Goal: Information Seeking & Learning: Learn about a topic

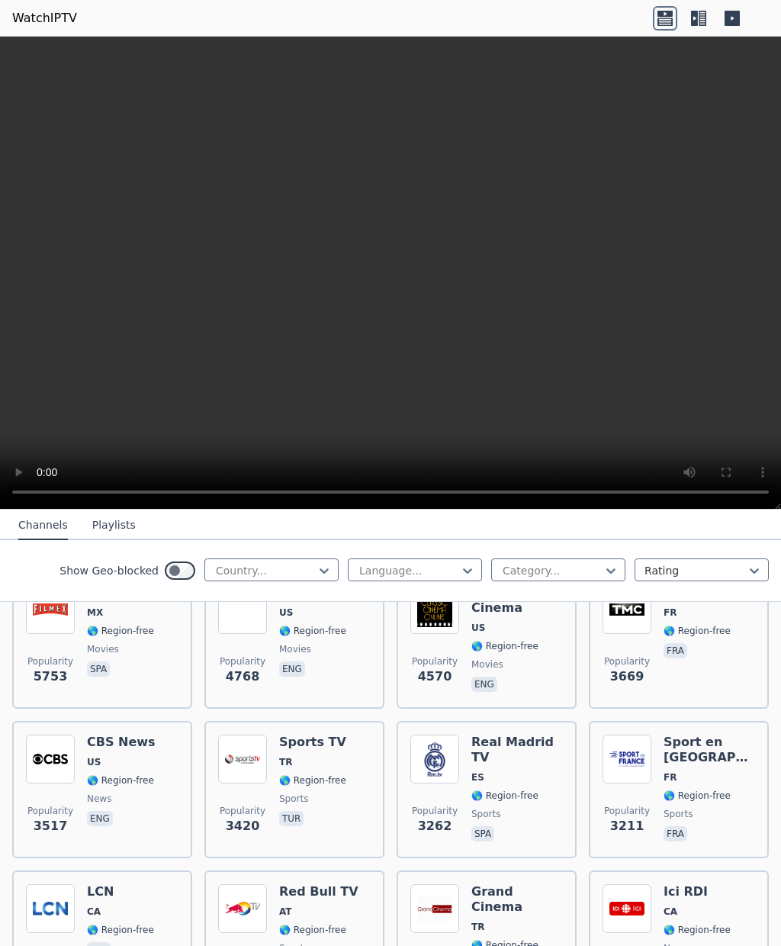
scroll to position [361, 0]
click at [516, 659] on span "movies" at bounding box center [517, 665] width 92 height 12
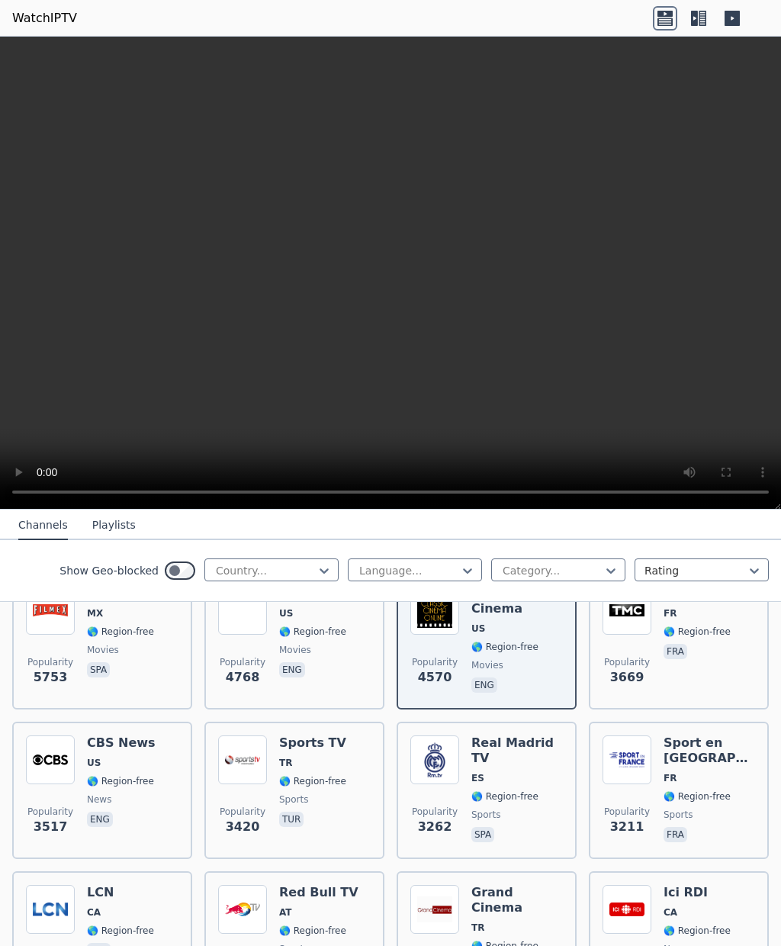
click at [669, 650] on p "fra" at bounding box center [675, 651] width 24 height 15
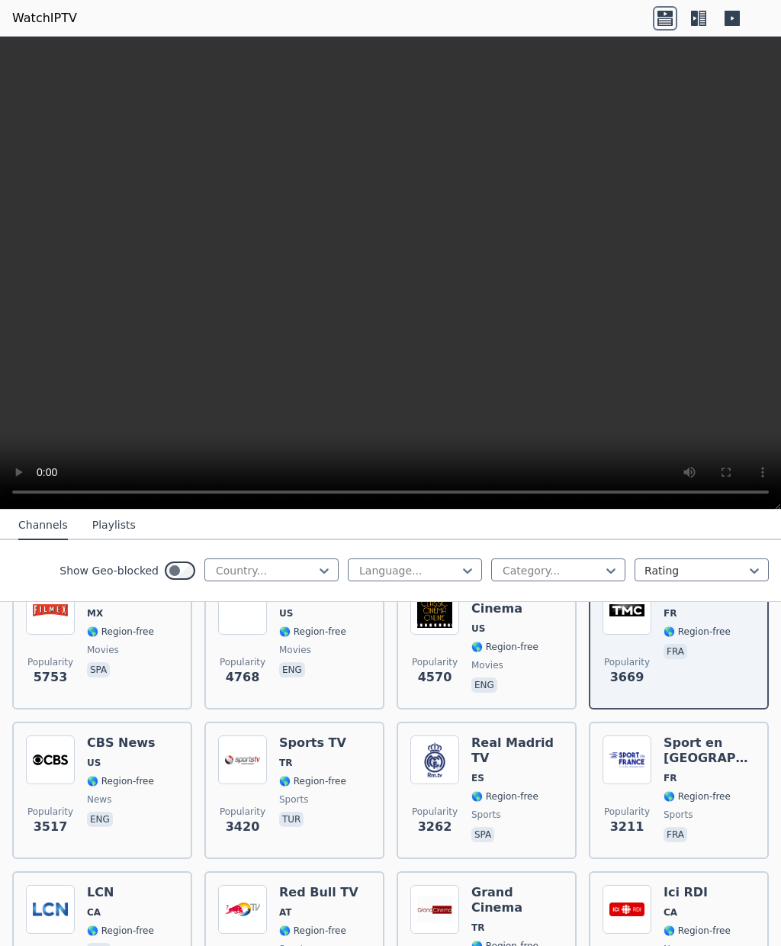
click at [484, 837] on p "spa" at bounding box center [482, 834] width 23 height 15
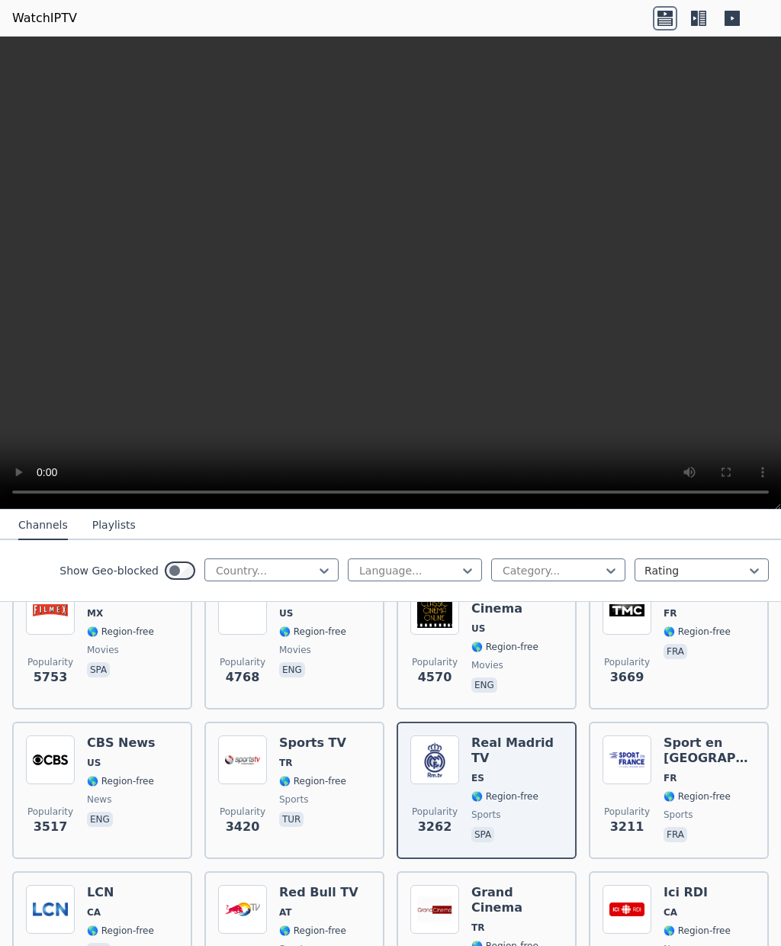
click at [358, 778] on div "Popularity 3420 Sports TV TR 🌎 Region-free sports tur" at bounding box center [294, 790] width 153 height 110
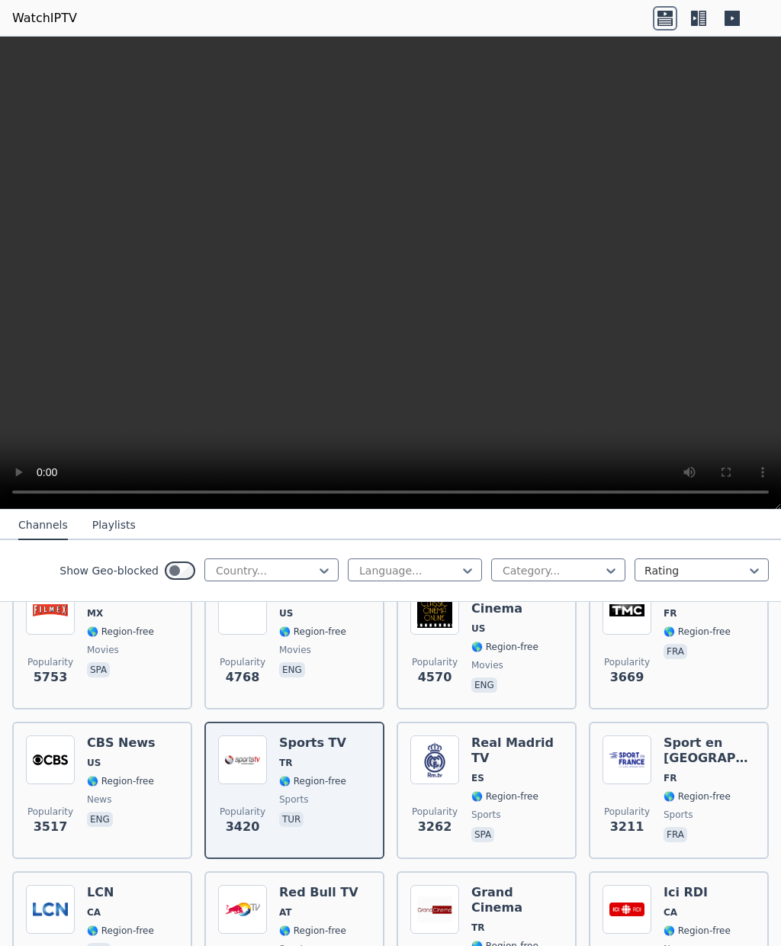
click at [354, 802] on div "Popularity 3420 Sports TV TR 🌎 Region-free sports tur" at bounding box center [294, 790] width 153 height 110
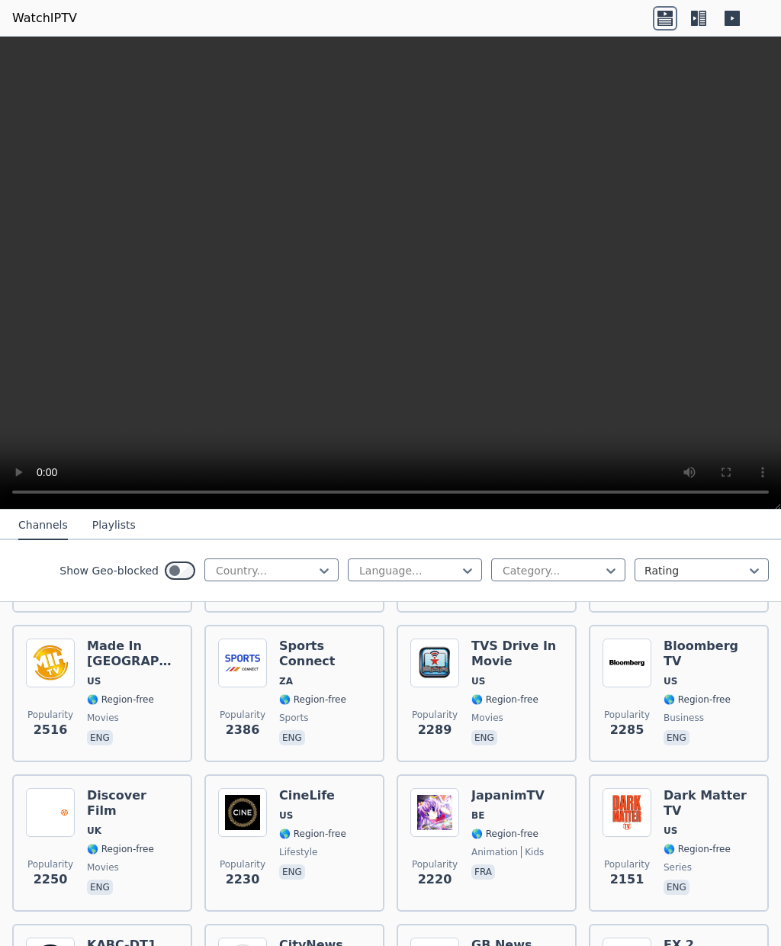
scroll to position [754, 0]
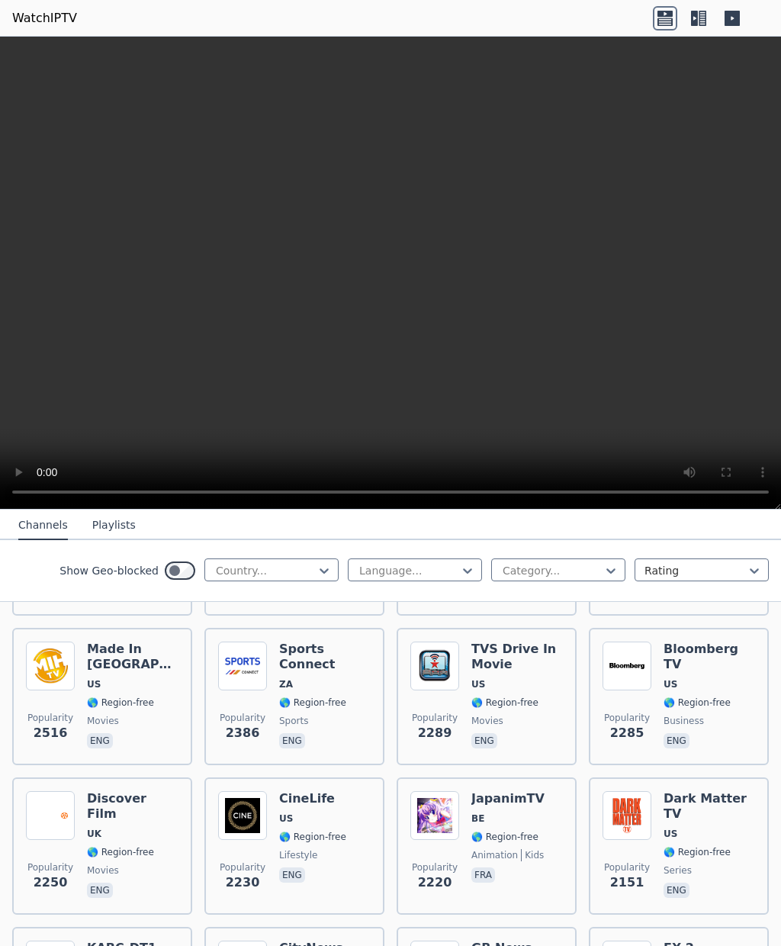
click at [352, 702] on span "🌎 Region-free" at bounding box center [325, 702] width 92 height 12
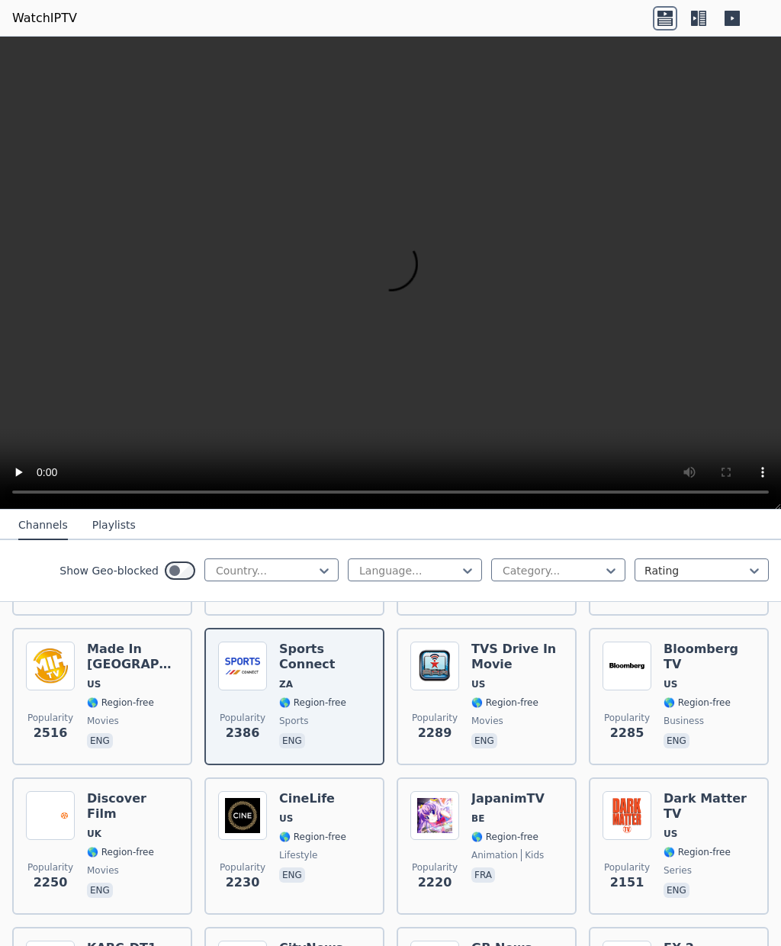
click at [501, 676] on div "TVS Drive In Movie US 🌎 Region-free movies eng" at bounding box center [517, 696] width 92 height 110
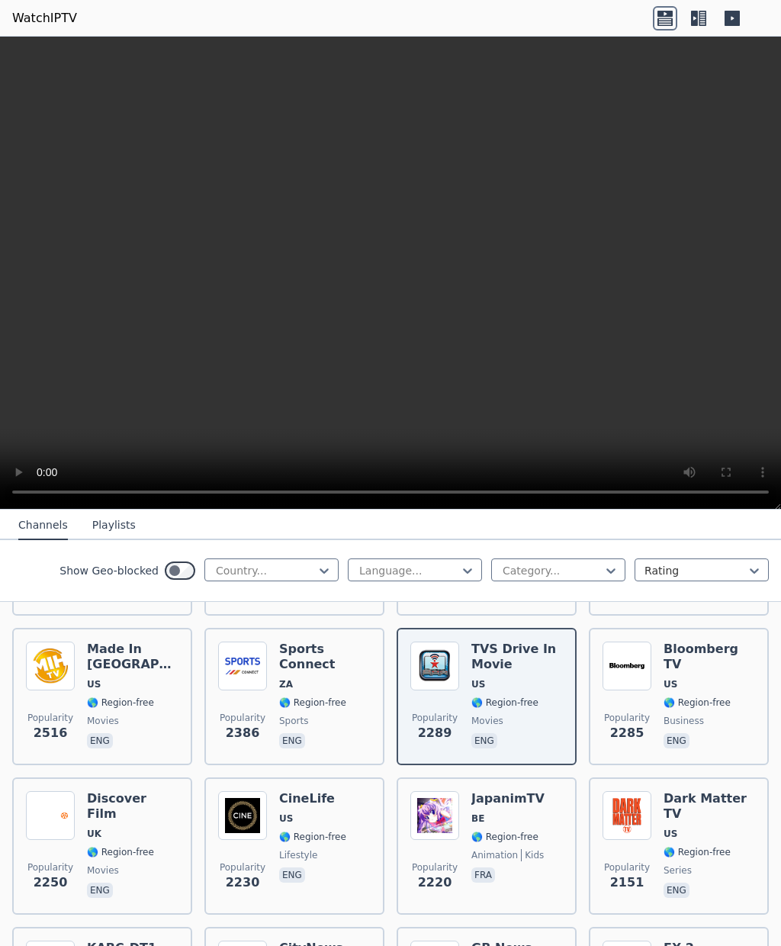
click at [326, 848] on div "CineLife US 🌎 Region-free lifestyle eng" at bounding box center [312, 846] width 67 height 110
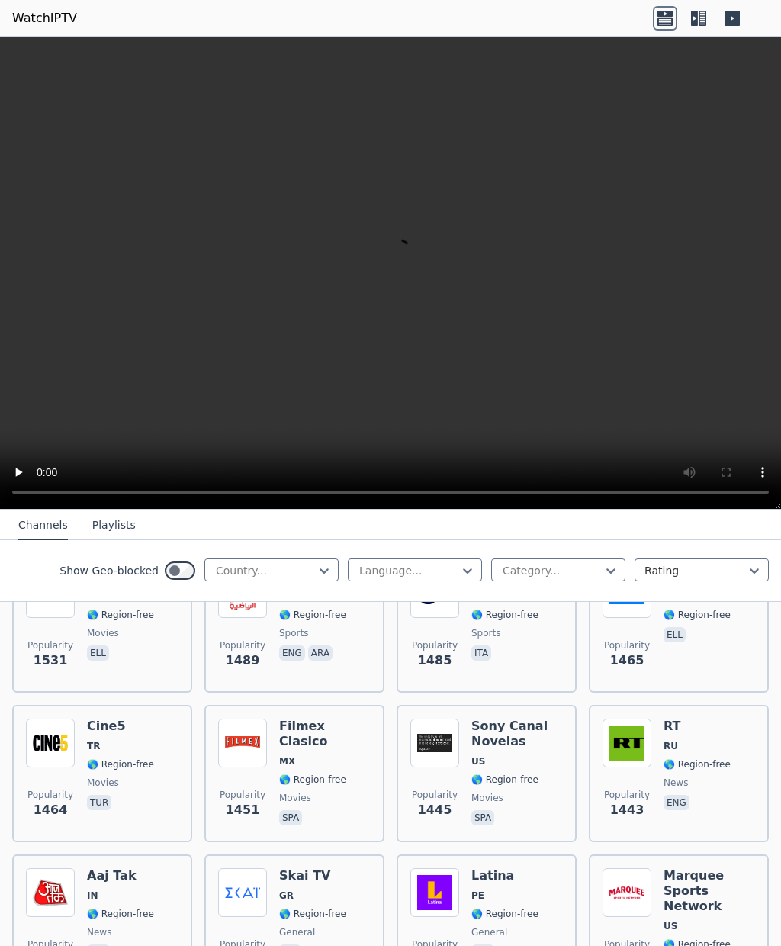
scroll to position [1598, 0]
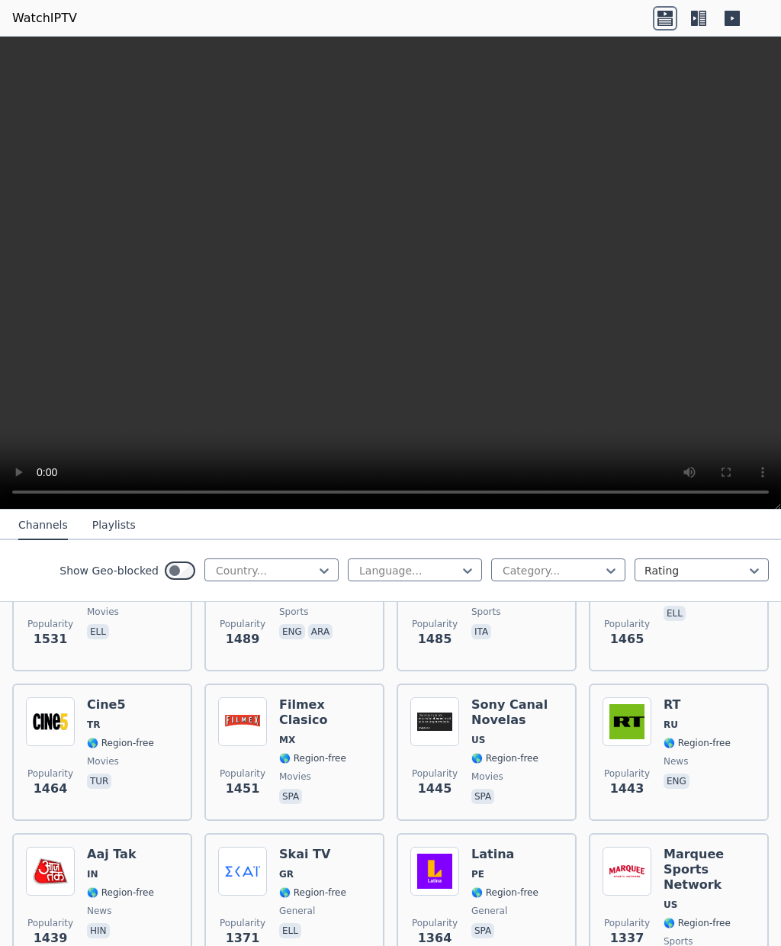
click at [347, 752] on span "🌎 Region-free" at bounding box center [325, 758] width 92 height 12
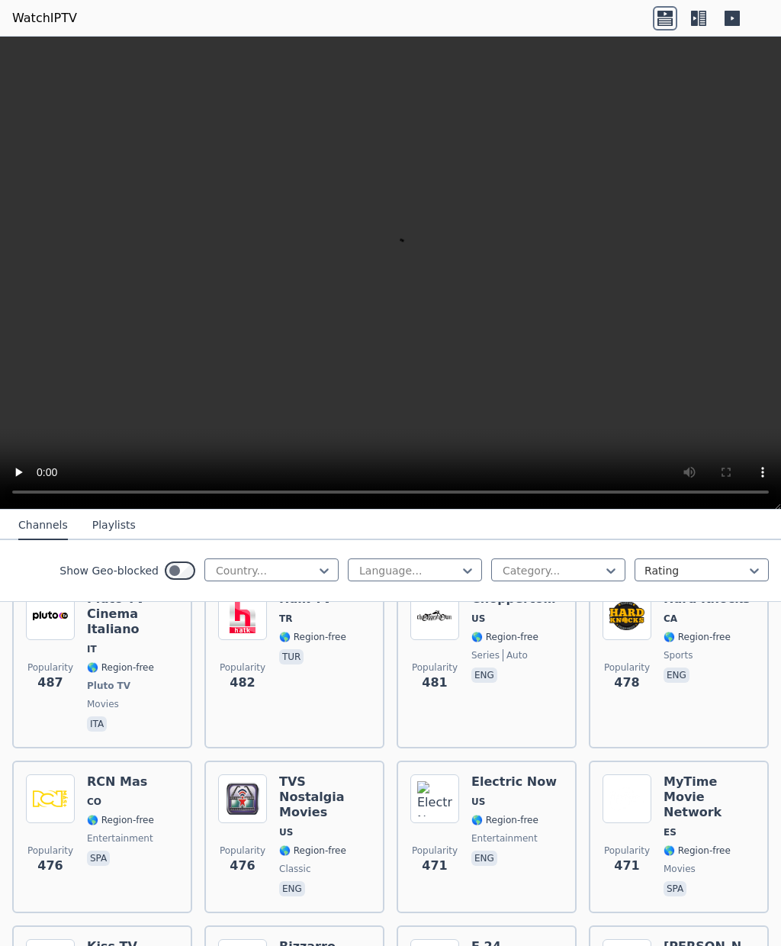
scroll to position [7149, 0]
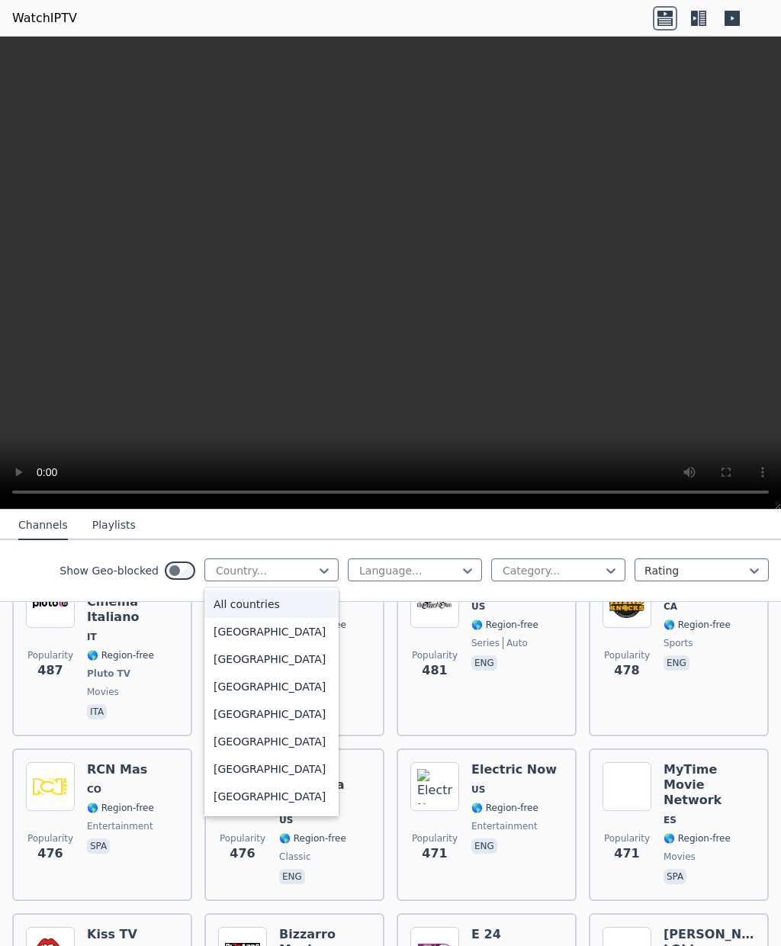
click at [309, 607] on div "All countries" at bounding box center [271, 603] width 134 height 27
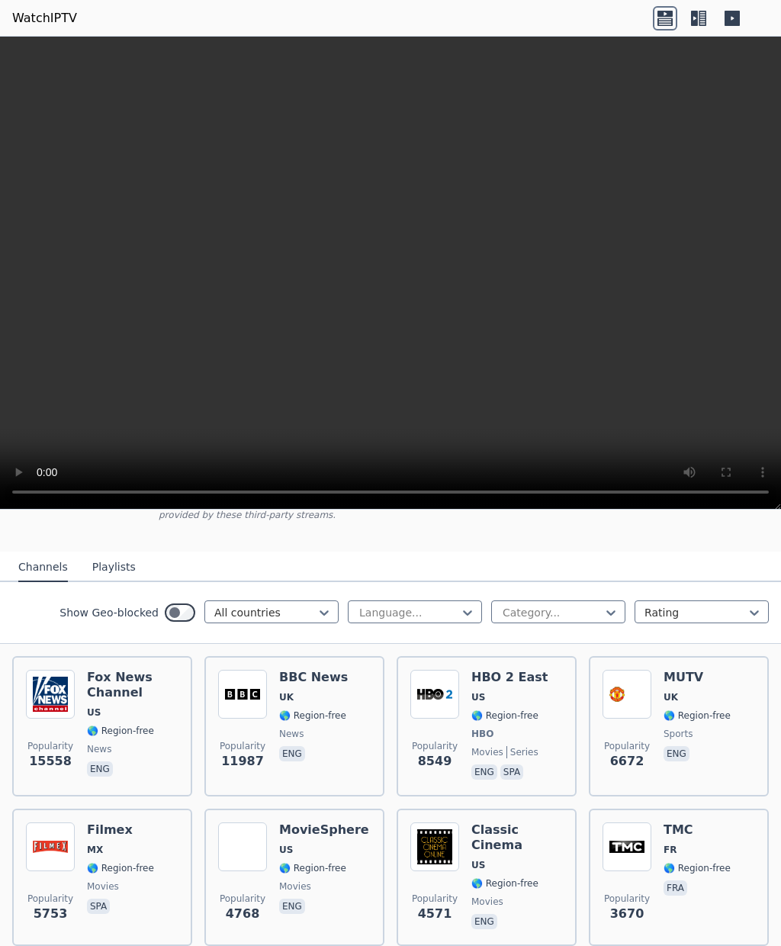
scroll to position [126, 0]
click at [133, 740] on div "[PERSON_NAME] US 🌎 Region-free news eng" at bounding box center [133, 725] width 92 height 113
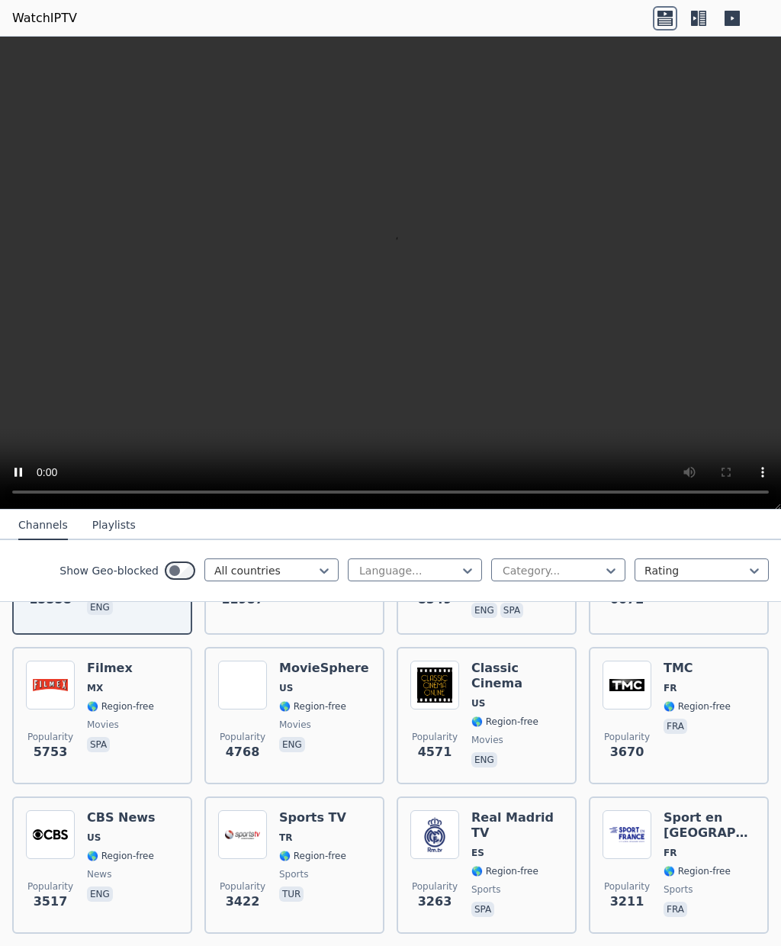
scroll to position [287, 0]
click at [504, 697] on span "US" at bounding box center [517, 702] width 92 height 12
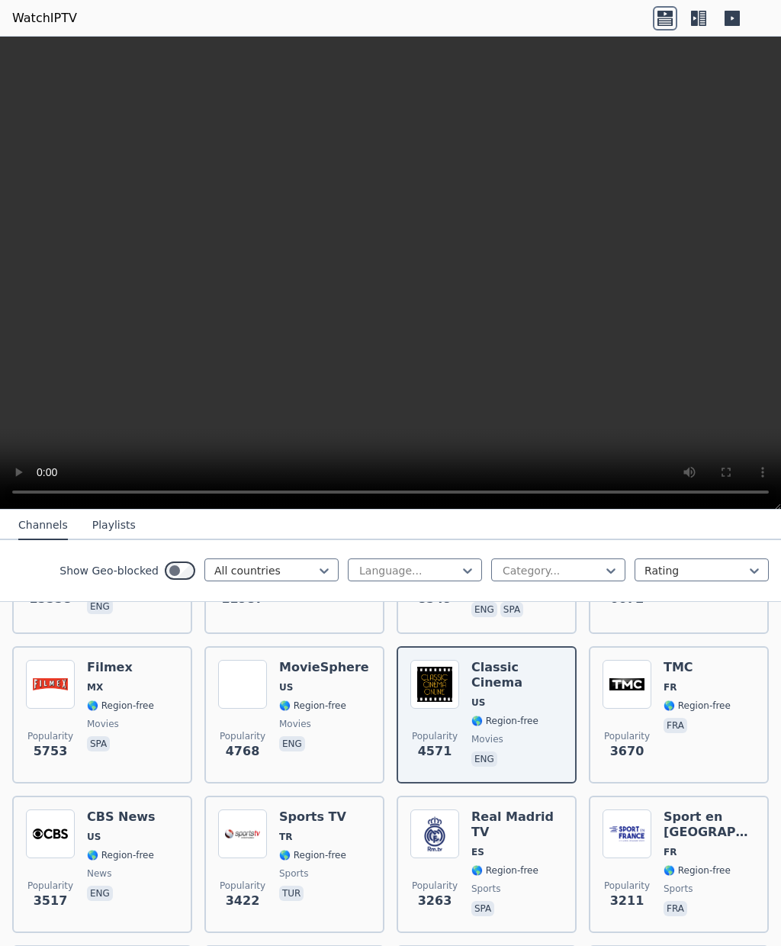
click at [659, 688] on div "Popularity 3670 TMC FR 🌎 Region-free fra" at bounding box center [678, 715] width 153 height 110
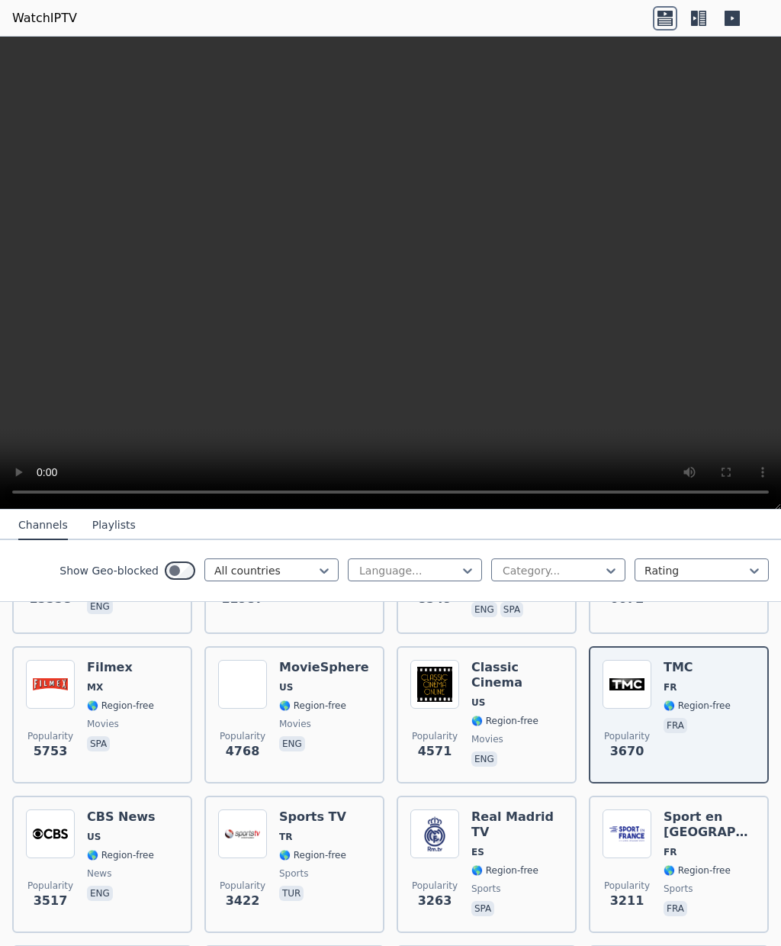
click at [126, 753] on span "spa" at bounding box center [120, 745] width 67 height 18
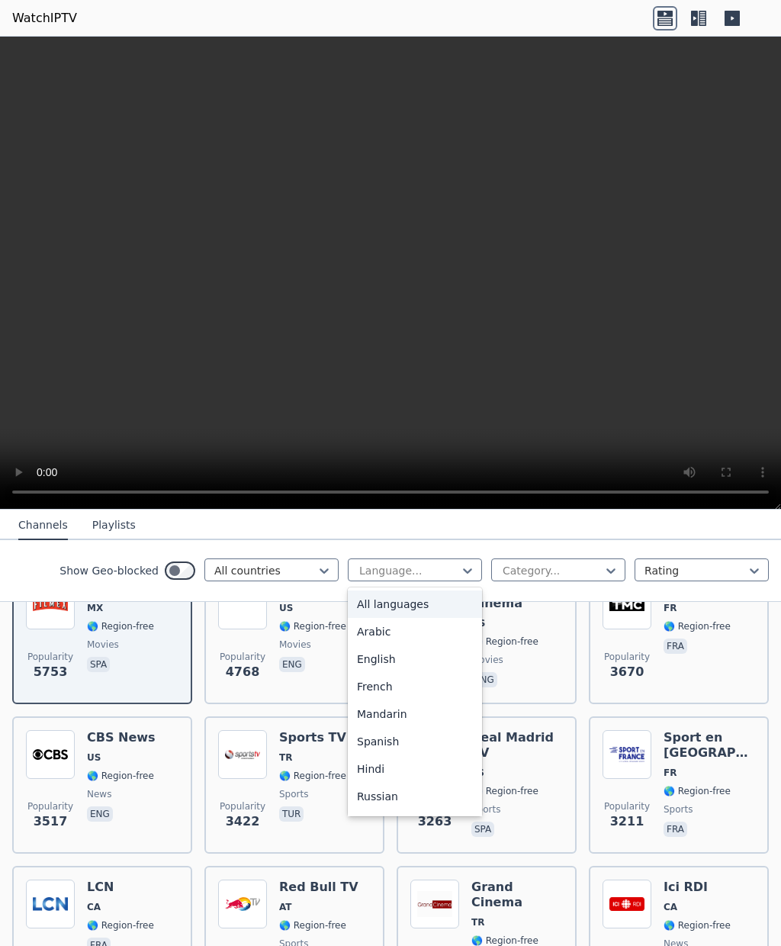
scroll to position [336, 0]
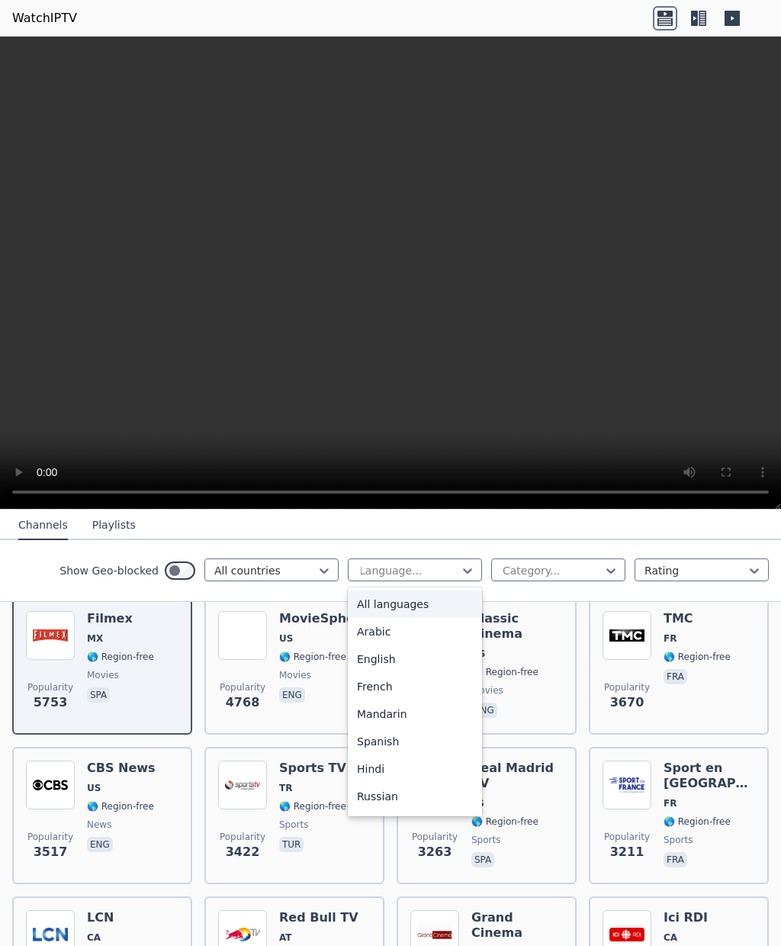
click at [427, 664] on div "English" at bounding box center [415, 658] width 134 height 27
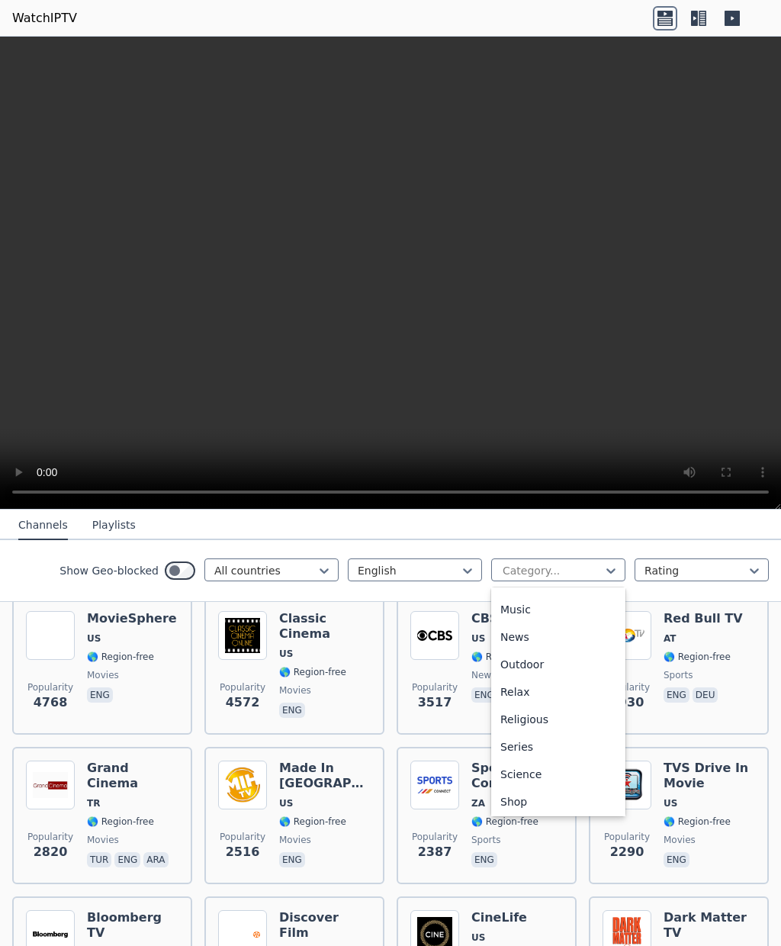
scroll to position [436, 0]
click at [535, 648] on div "News" at bounding box center [558, 634] width 134 height 27
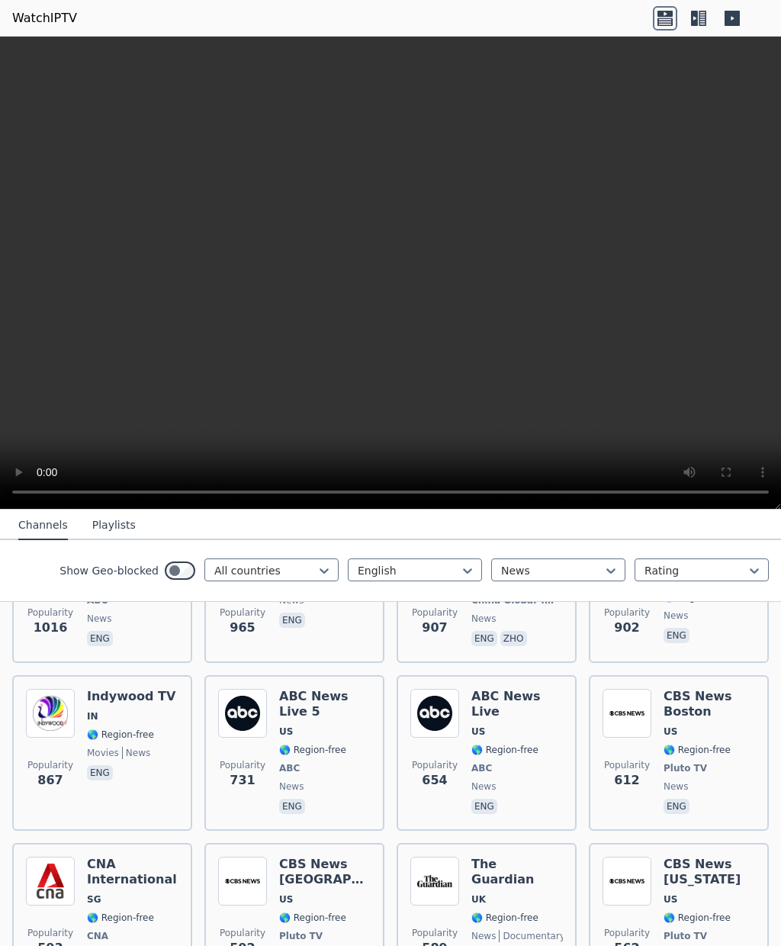
scroll to position [711, 0]
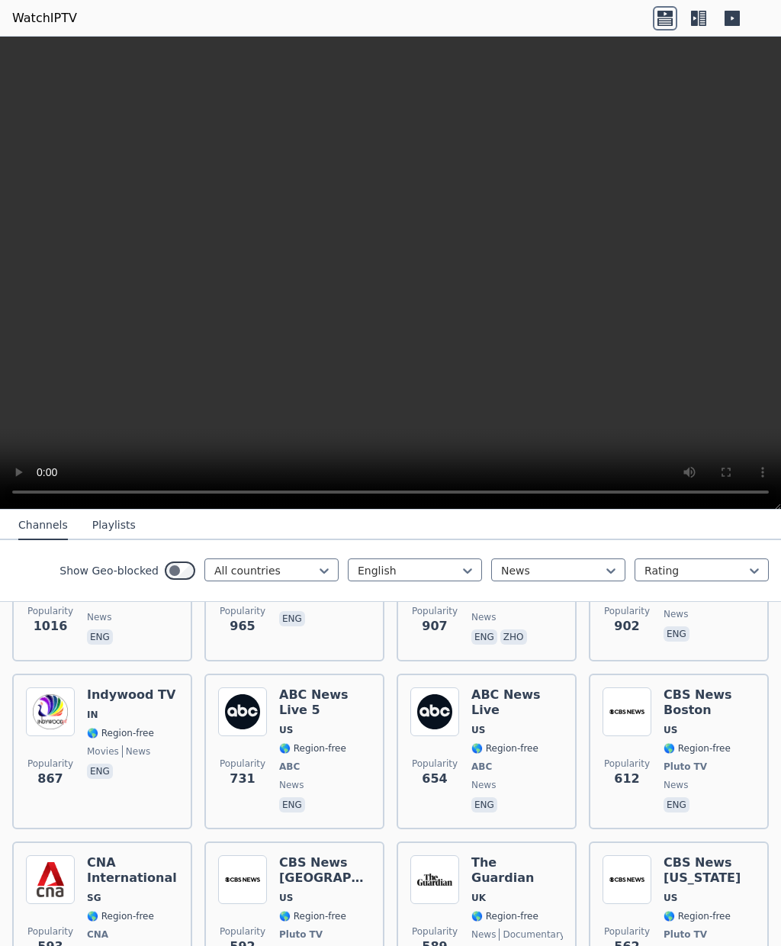
click at [320, 746] on span "🌎 Region-free" at bounding box center [312, 748] width 67 height 12
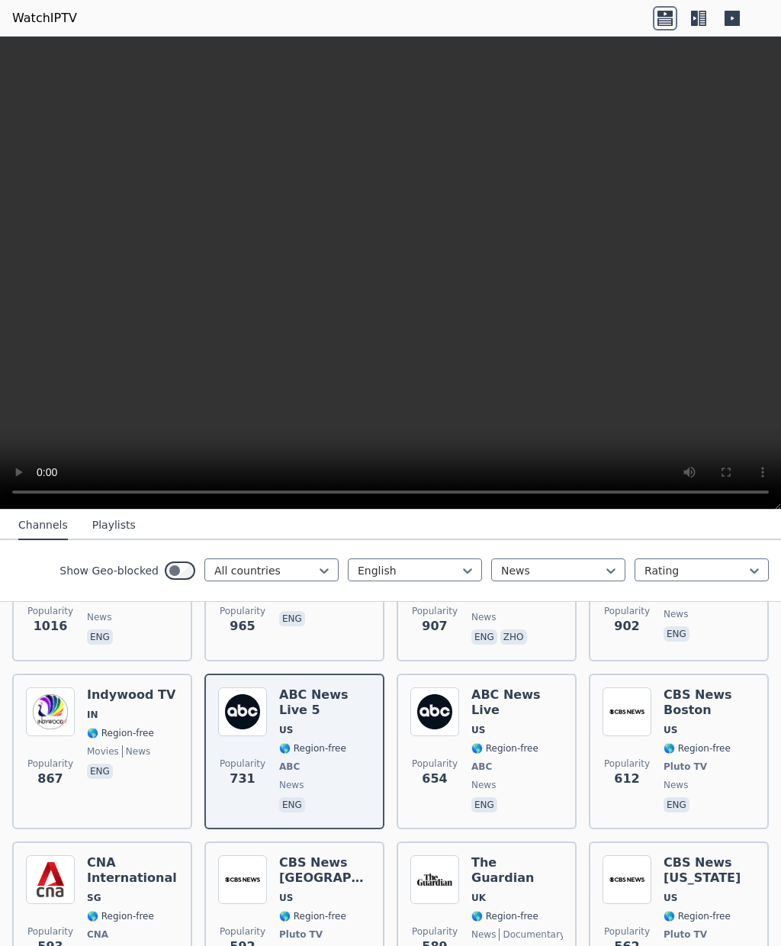
click at [515, 742] on span "🌎 Region-free" at bounding box center [504, 748] width 67 height 12
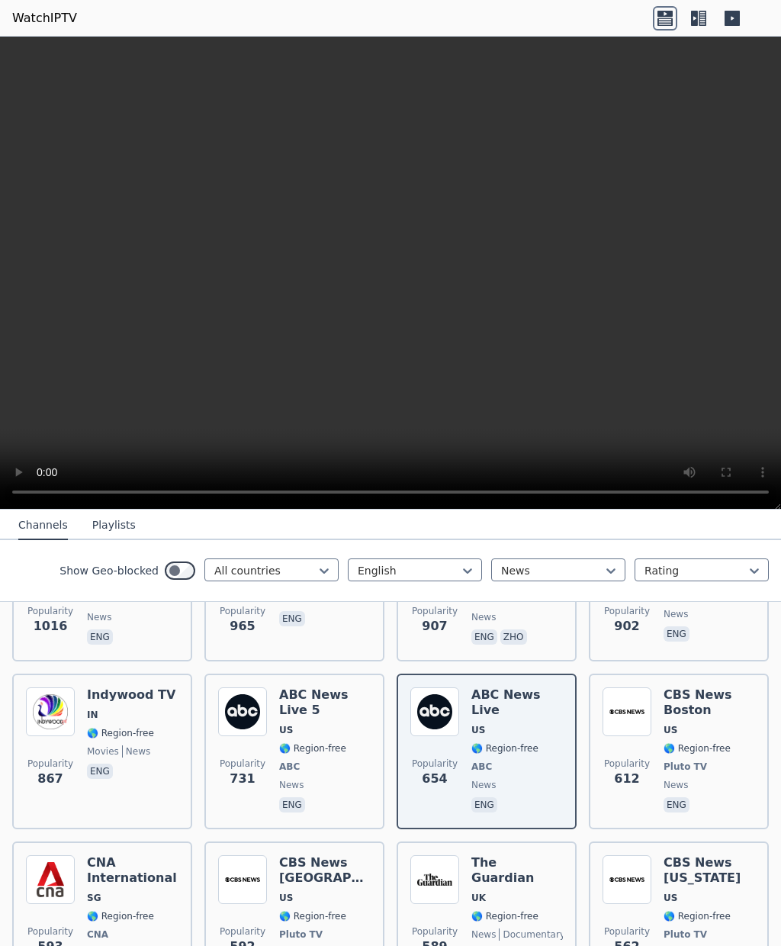
click at [678, 744] on span "🌎 Region-free" at bounding box center [696, 748] width 67 height 12
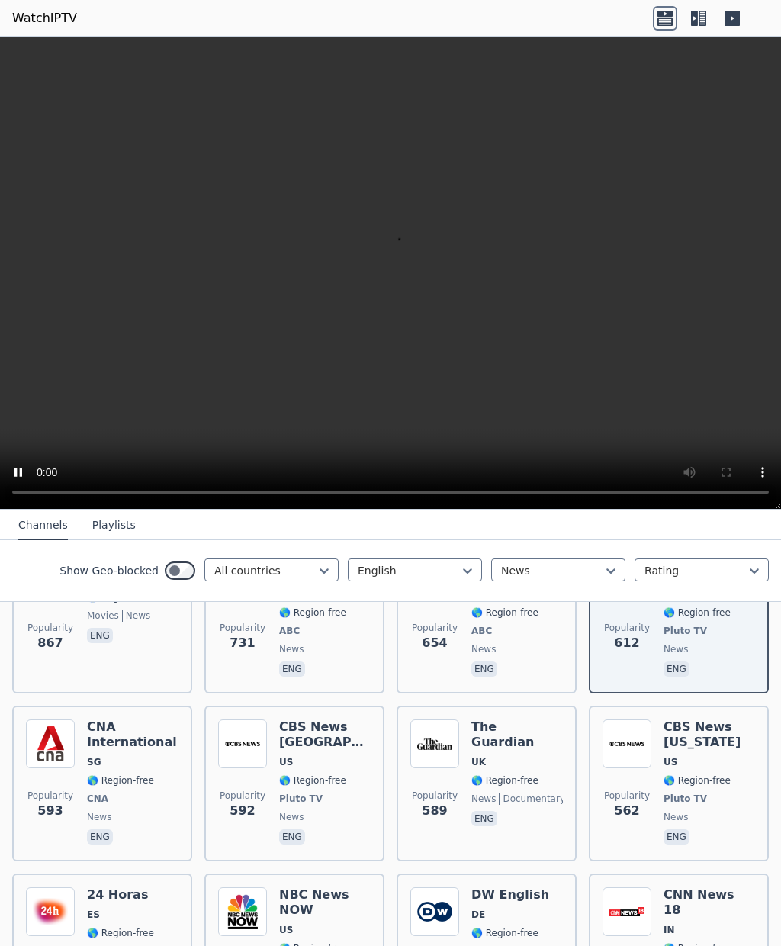
scroll to position [874, 0]
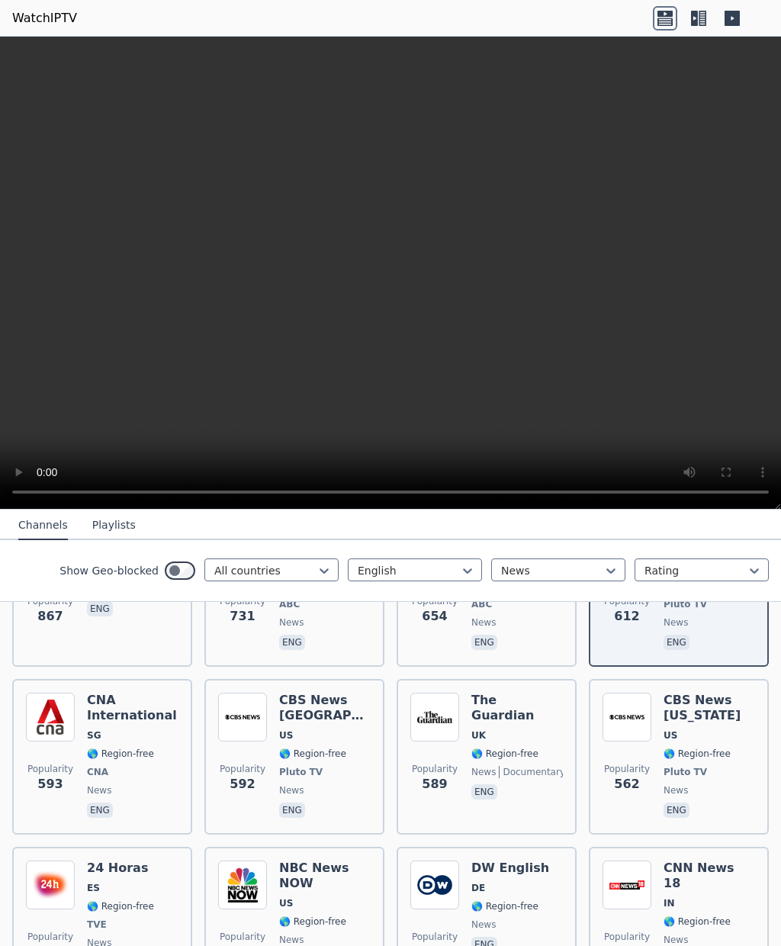
click at [634, 765] on span "Popularity" at bounding box center [627, 769] width 46 height 12
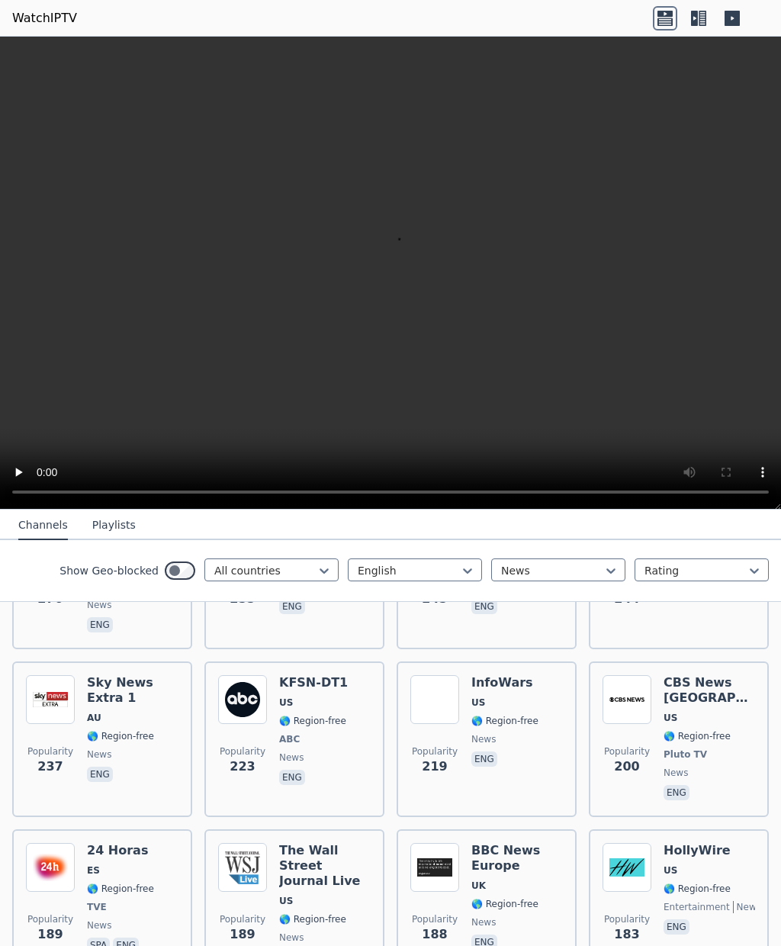
scroll to position [1375, 0]
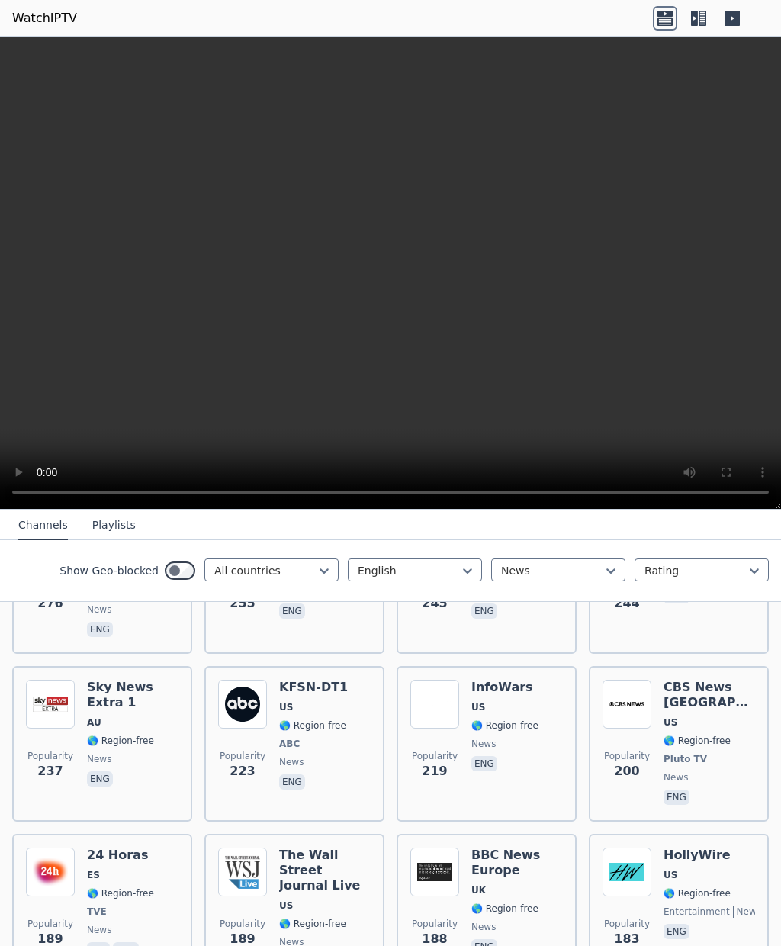
click at [526, 739] on span "news" at bounding box center [504, 743] width 67 height 12
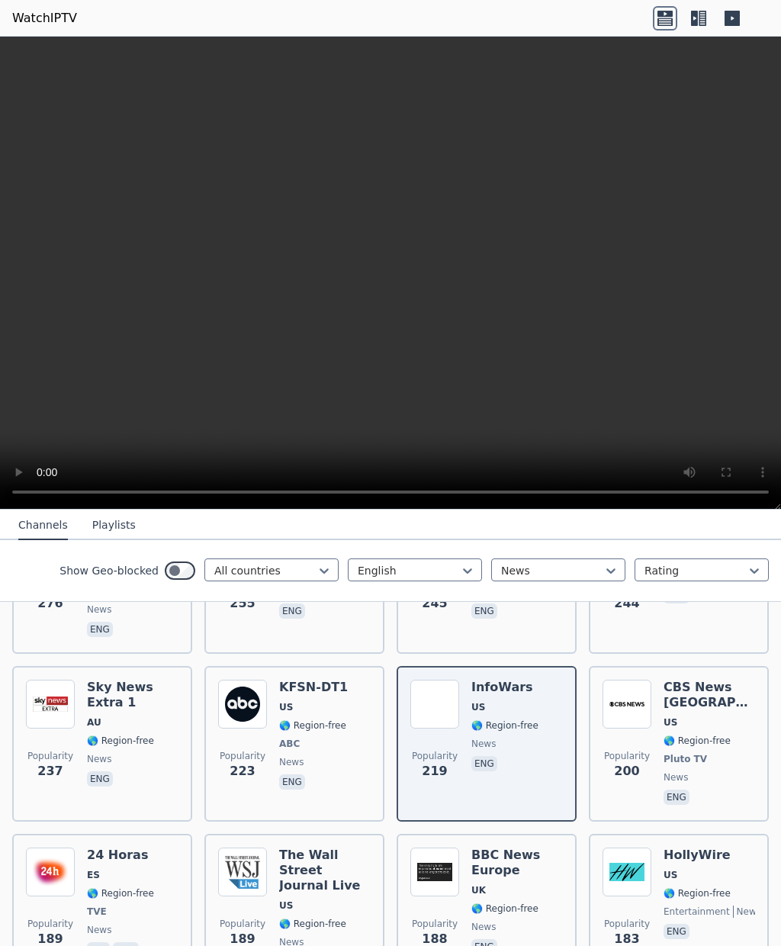
click at [127, 756] on span "news" at bounding box center [133, 759] width 92 height 12
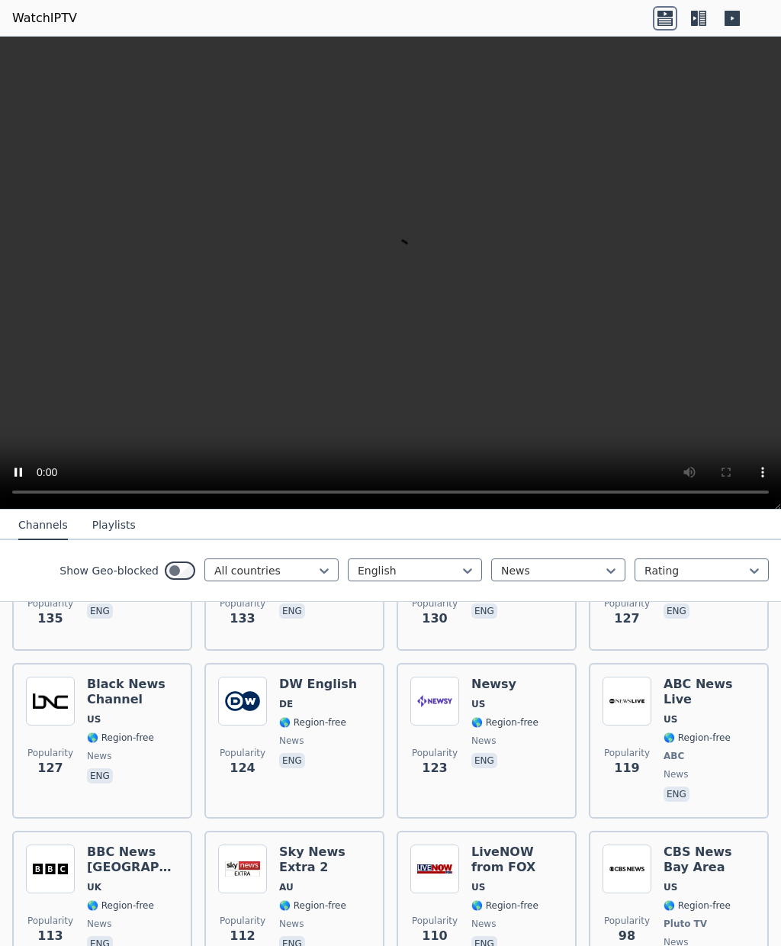
scroll to position [2031, 0]
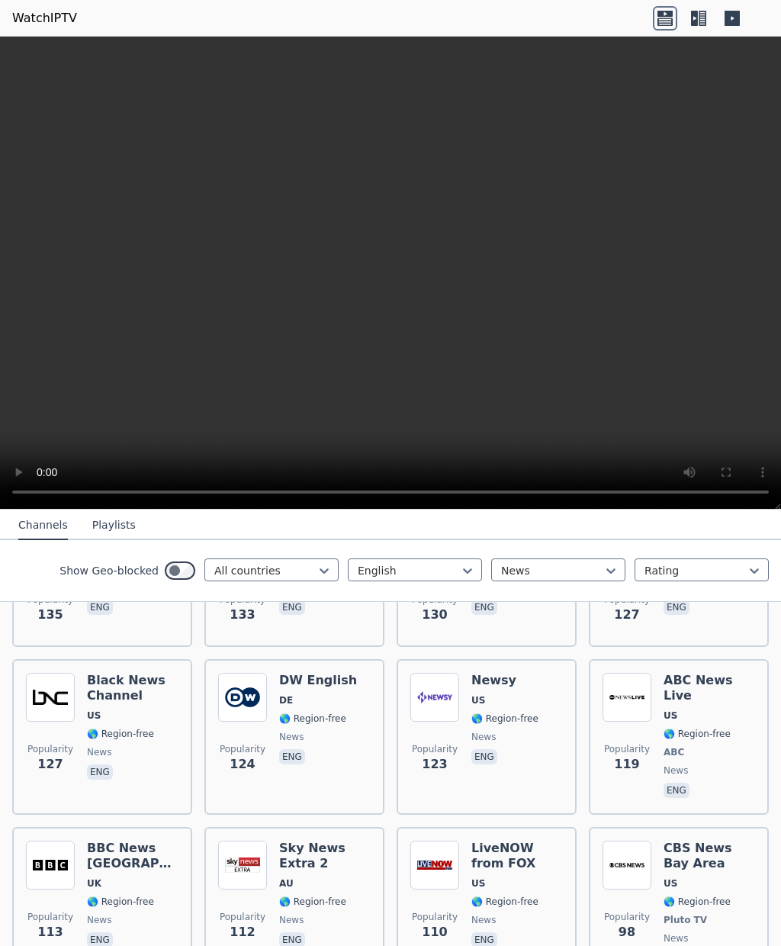
click at [512, 727] on div "Newsy US 🌎 Region-free news eng" at bounding box center [504, 737] width 67 height 128
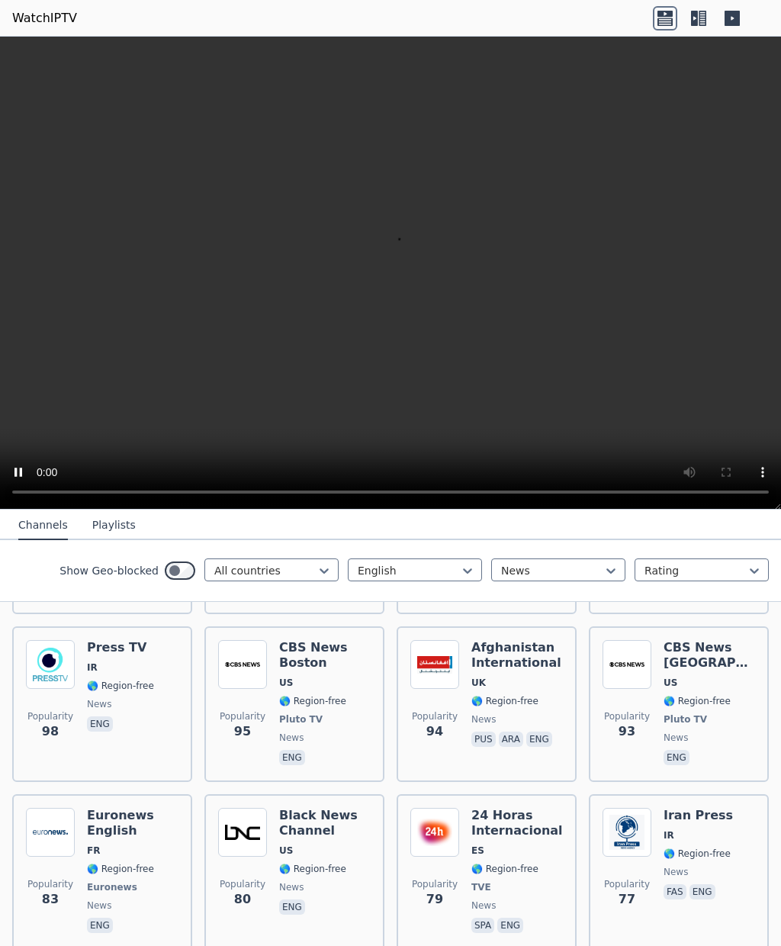
scroll to position [2399, 0]
click at [688, 679] on div "CBS News [GEOGRAPHIC_DATA] US 🌎 Region-free Pluto TV news eng" at bounding box center [709, 705] width 92 height 128
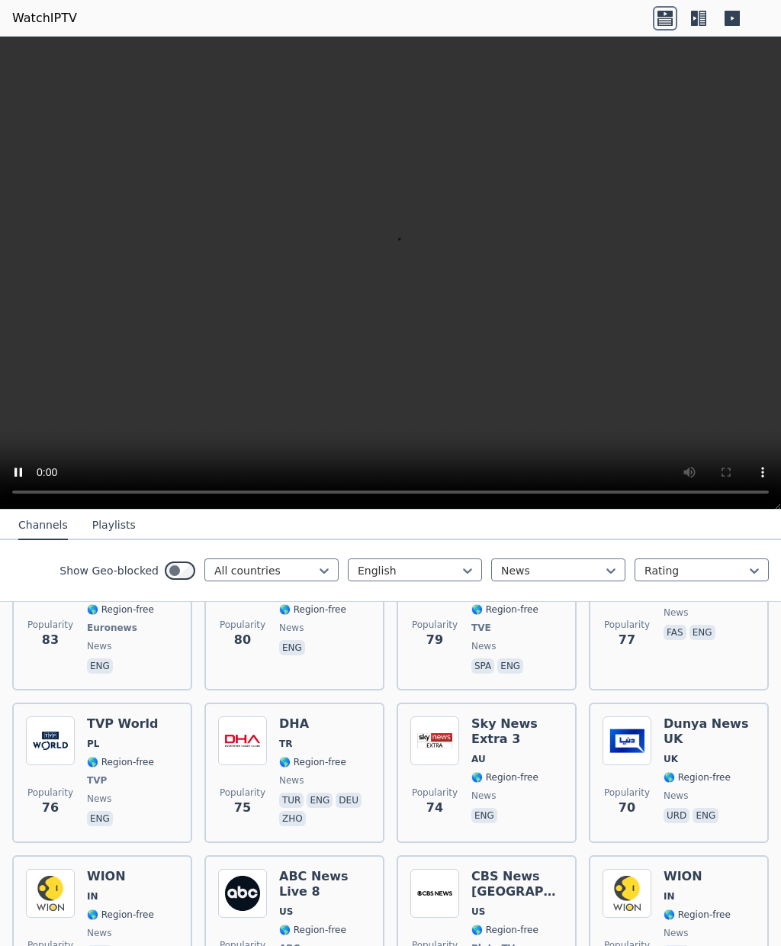
scroll to position [2651, 0]
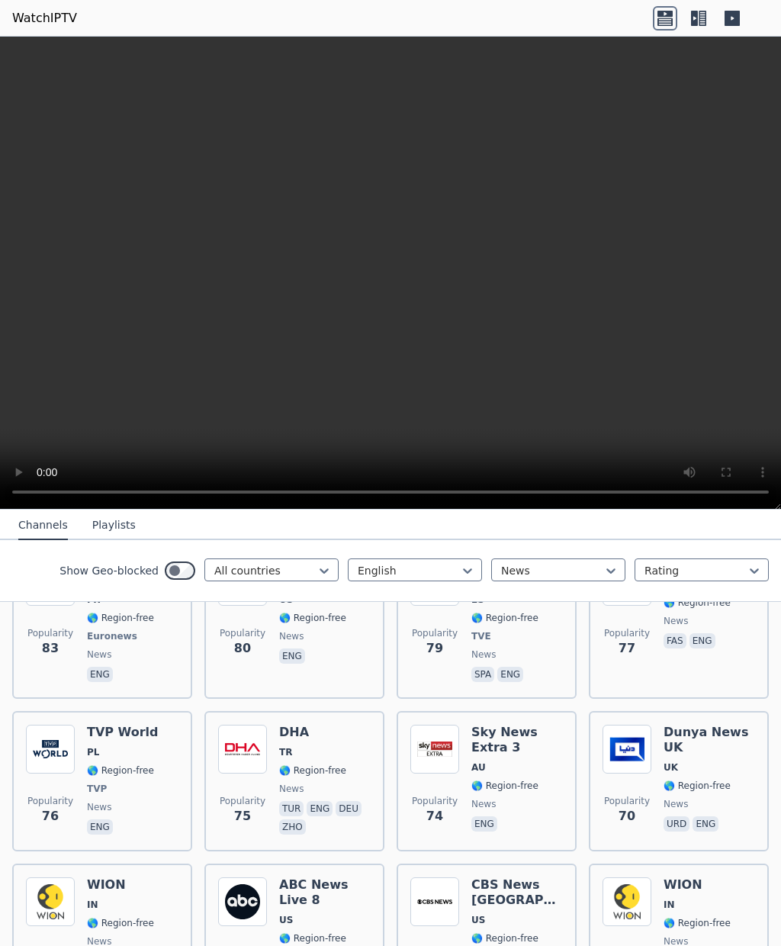
click at [570, 677] on div "Popularity 79 24 Horas Internacional ES 🌎 Region-free TVE news spa eng" at bounding box center [487, 621] width 180 height 156
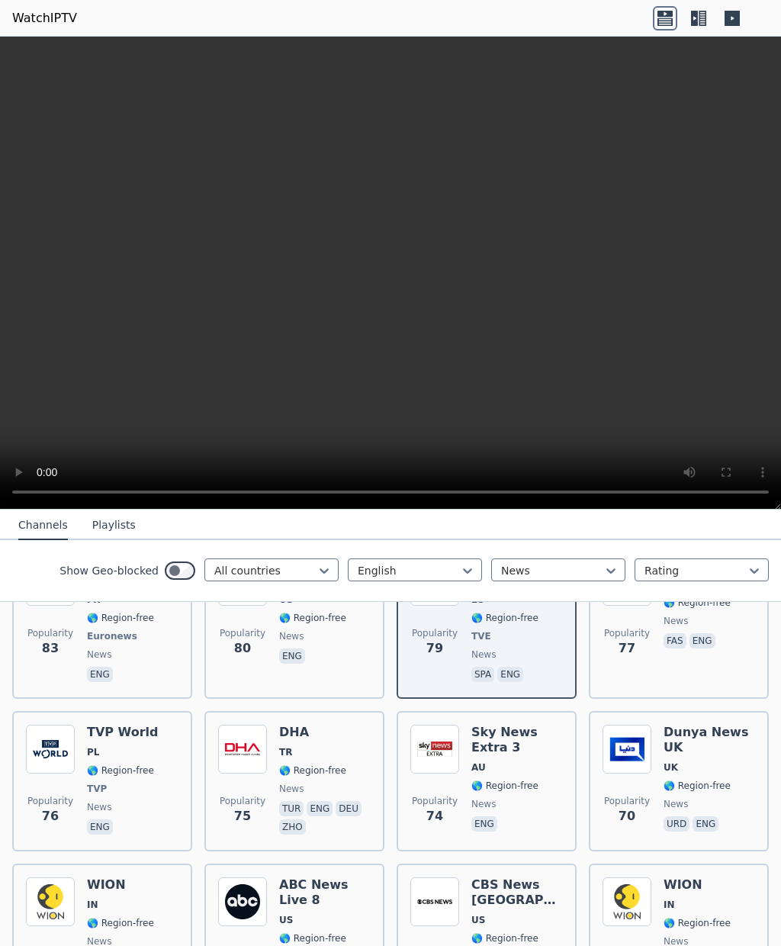
click at [499, 743] on div "Sky News Extra 3 AU 🌎 Region-free news eng" at bounding box center [517, 780] width 92 height 113
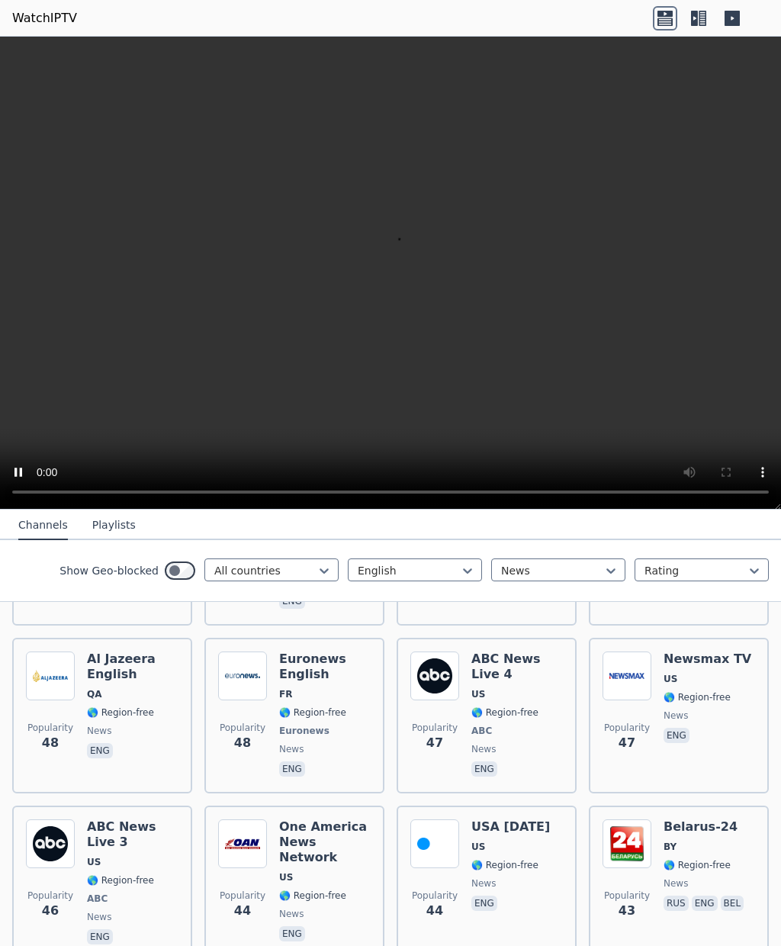
scroll to position [3376, 0]
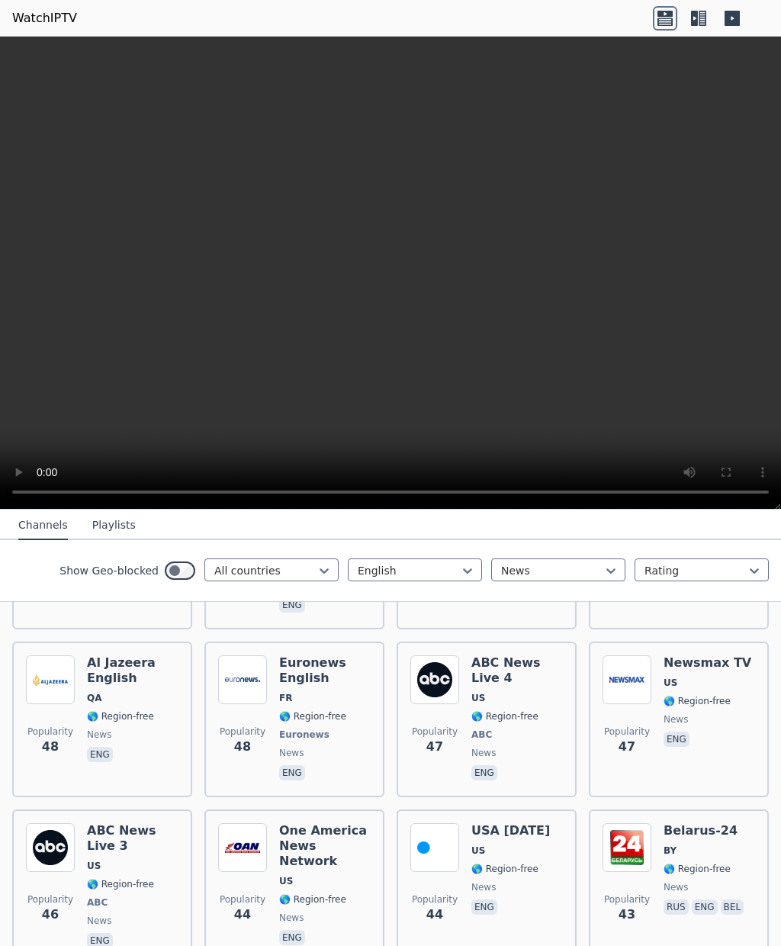
click at [507, 844] on span "US" at bounding box center [510, 850] width 79 height 12
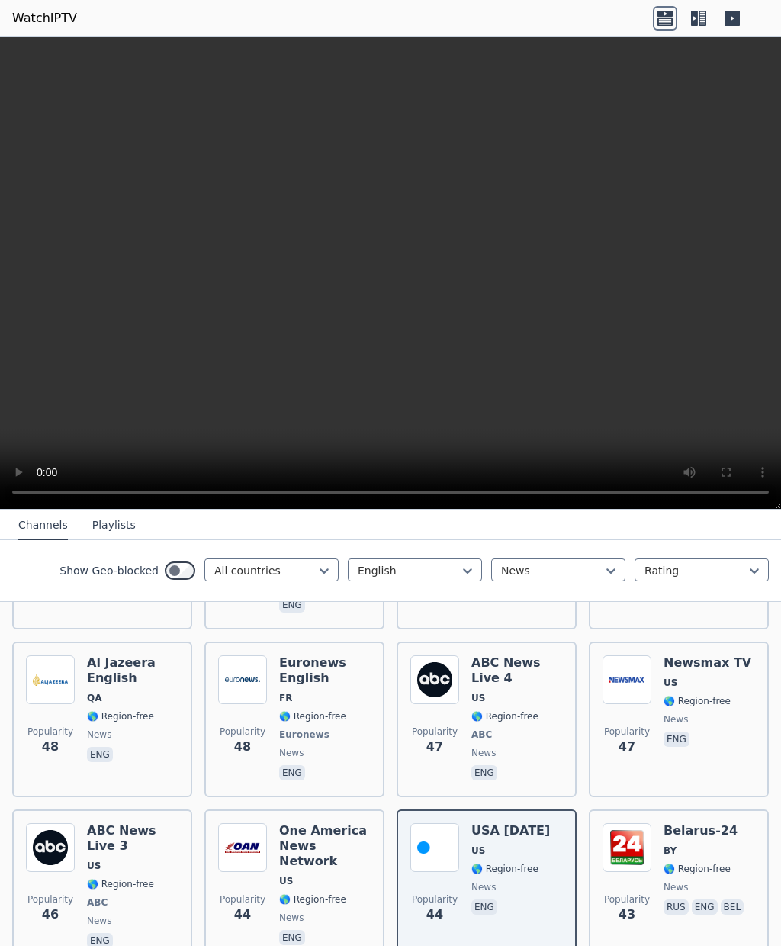
click at [335, 875] on span "US" at bounding box center [325, 881] width 92 height 12
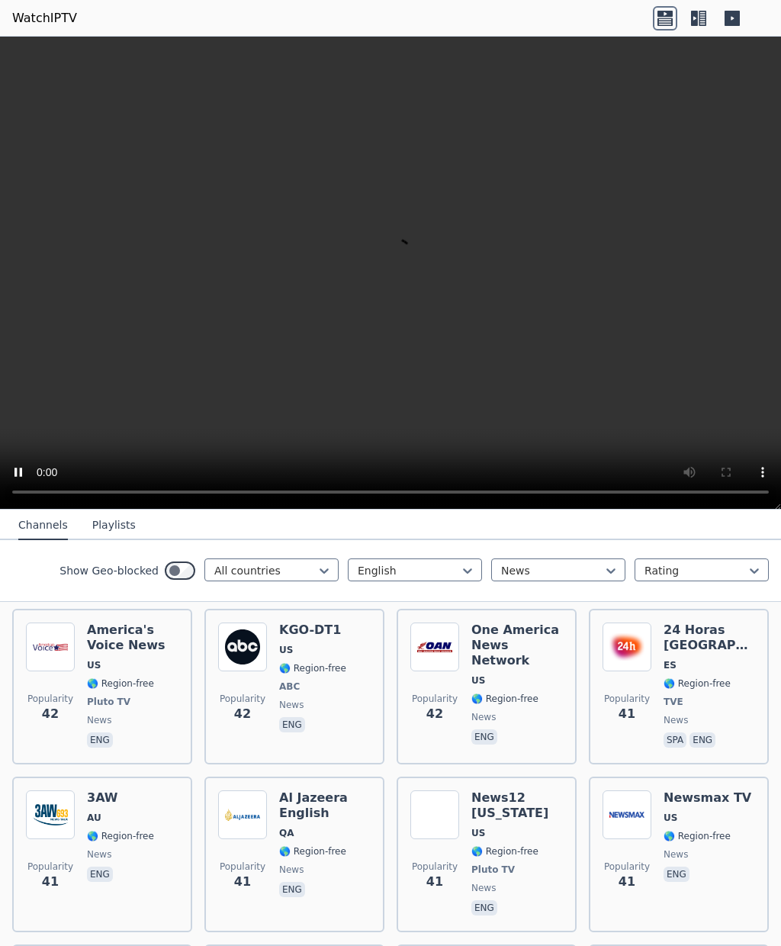
scroll to position [3740, 0]
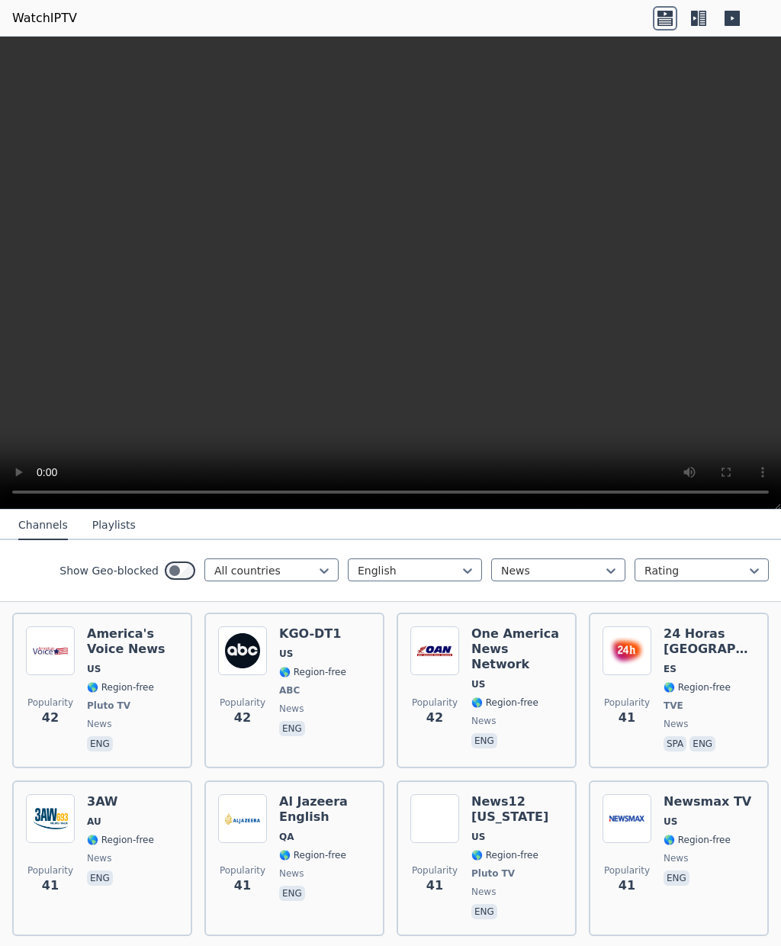
click at [691, 833] on span "🌎 Region-free" at bounding box center [696, 839] width 67 height 12
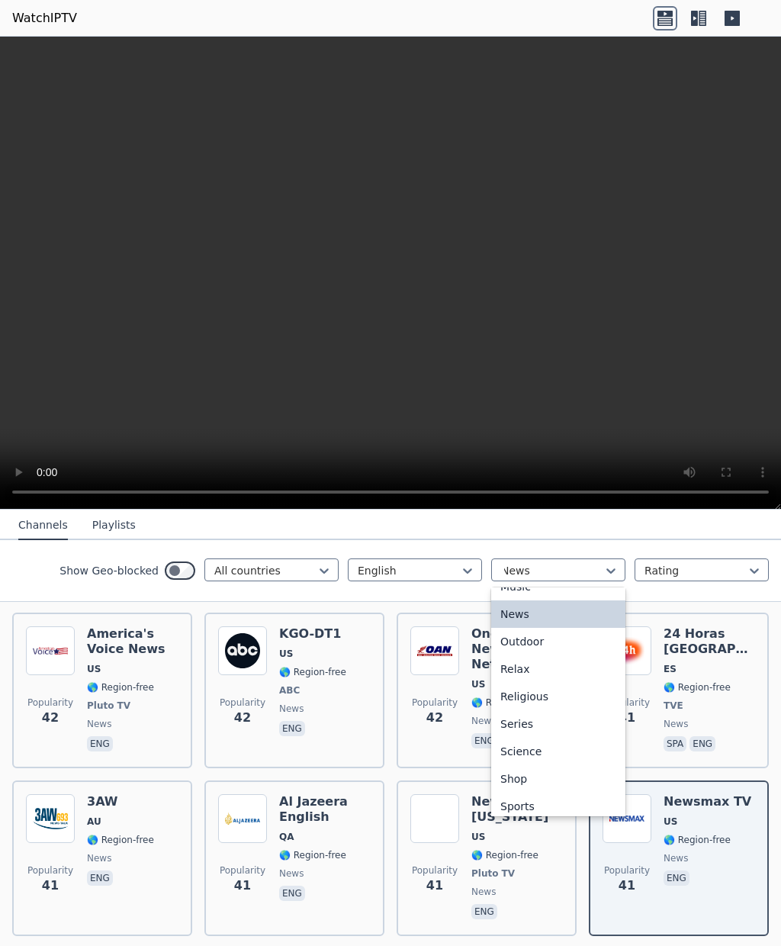
scroll to position [499, 0]
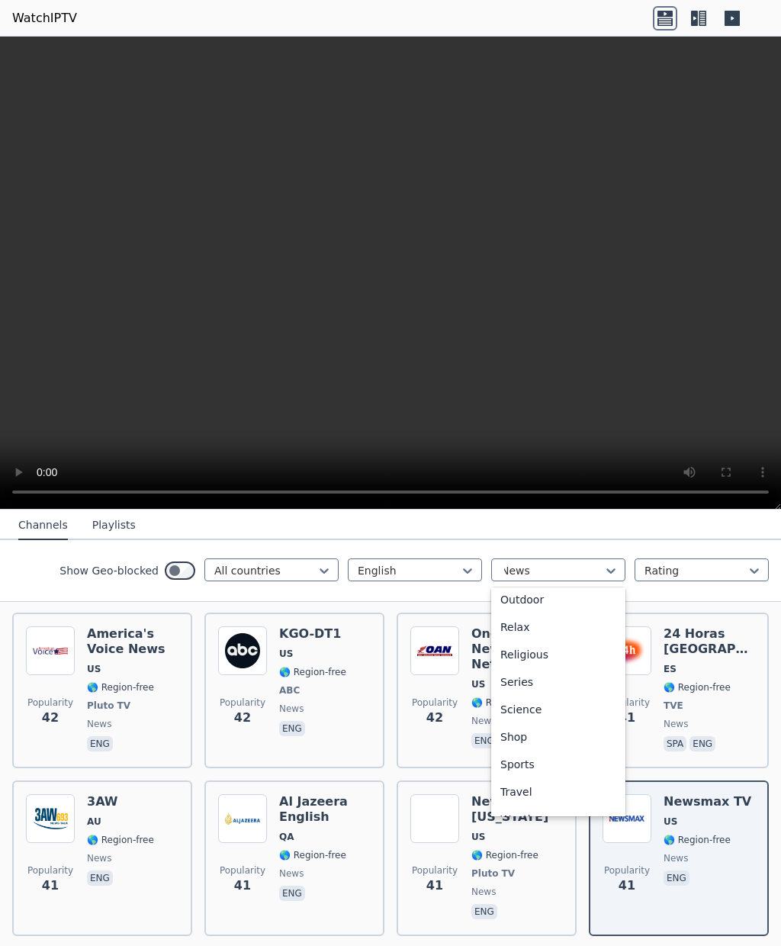
click at [520, 695] on div "Series" at bounding box center [558, 681] width 134 height 27
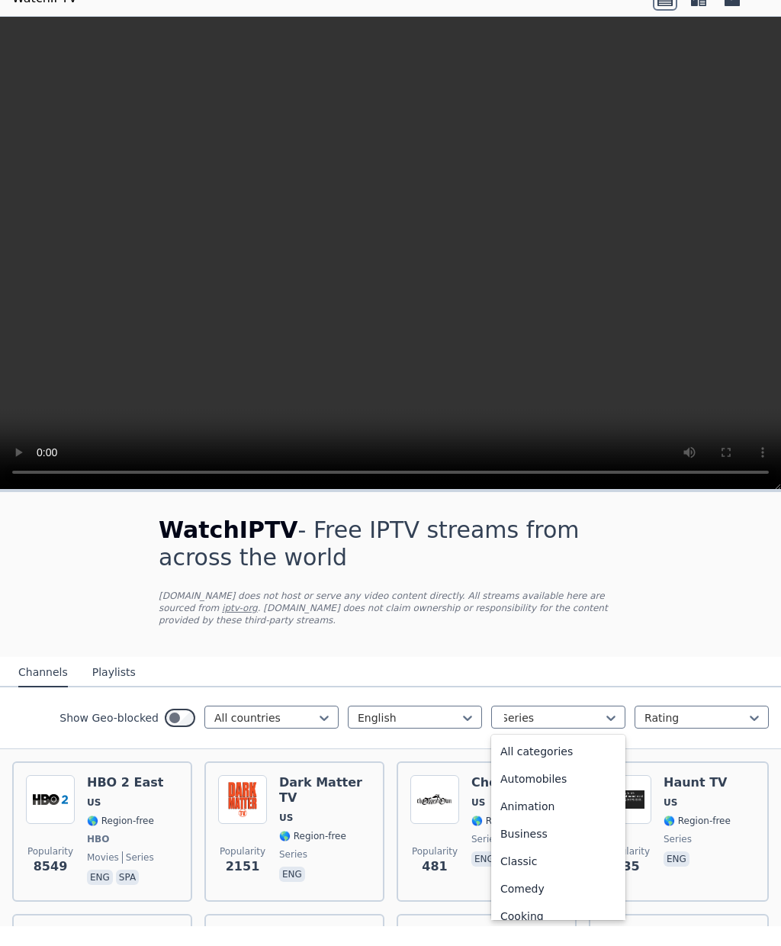
scroll to position [455, 0]
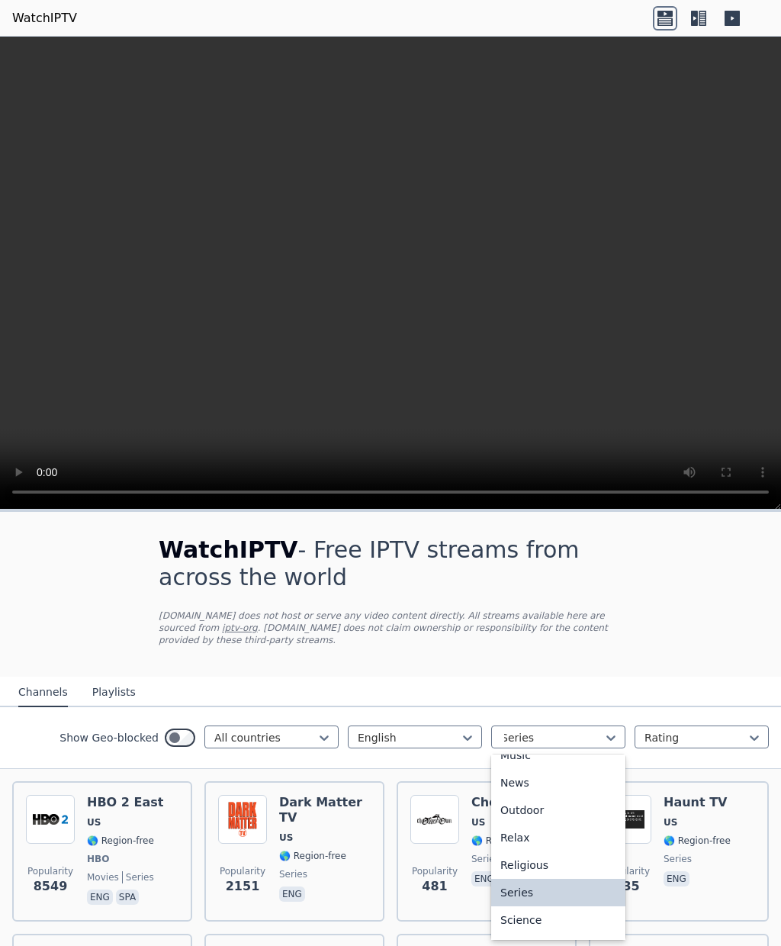
click at [540, 741] on div "Movies" at bounding box center [558, 727] width 134 height 27
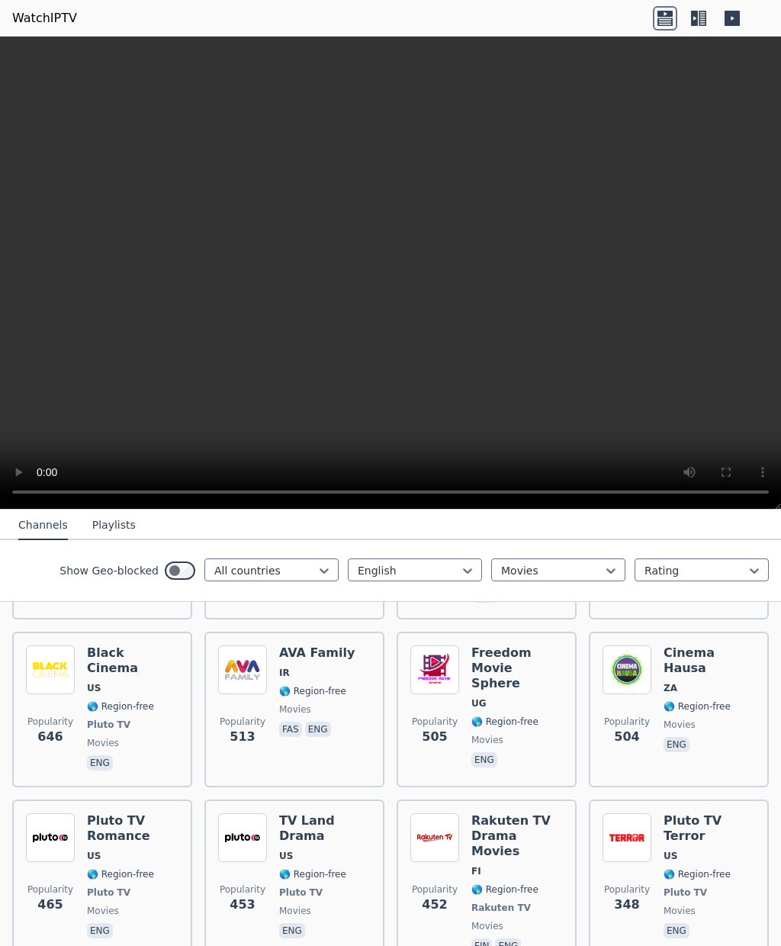
scroll to position [804, 0]
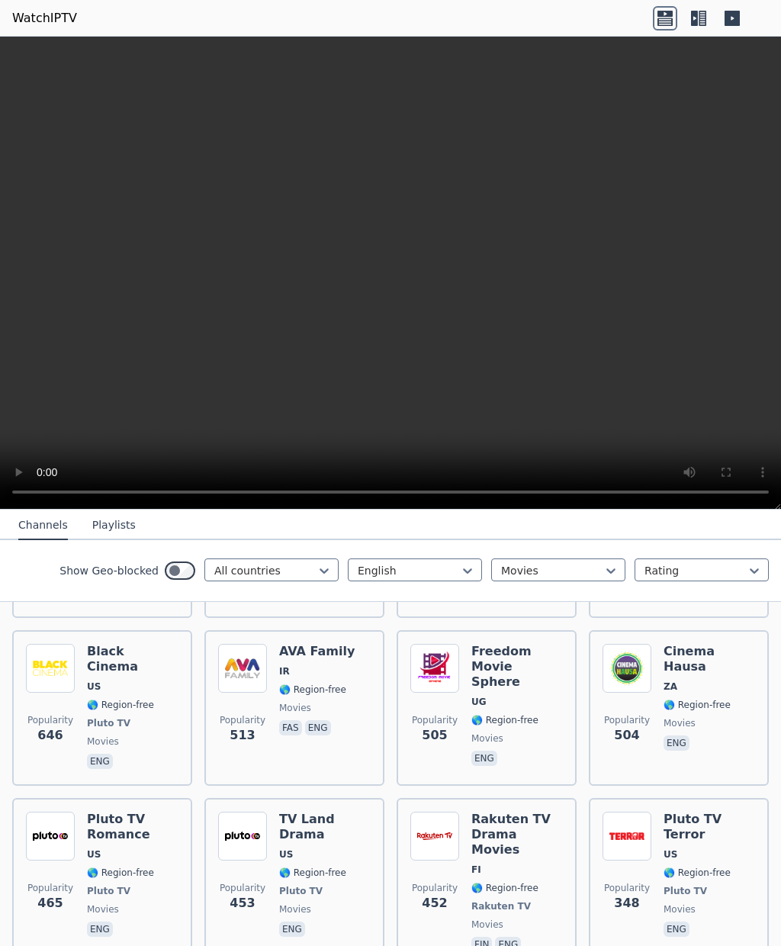
click at [516, 863] on span "FI" at bounding box center [517, 869] width 92 height 12
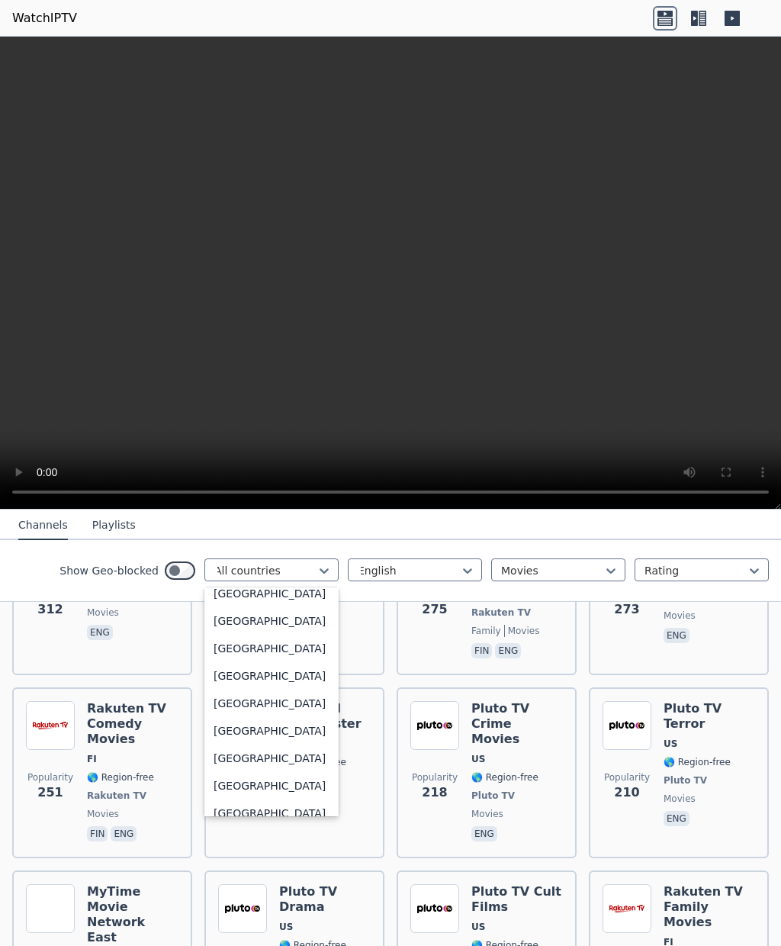
scroll to position [1620, 0]
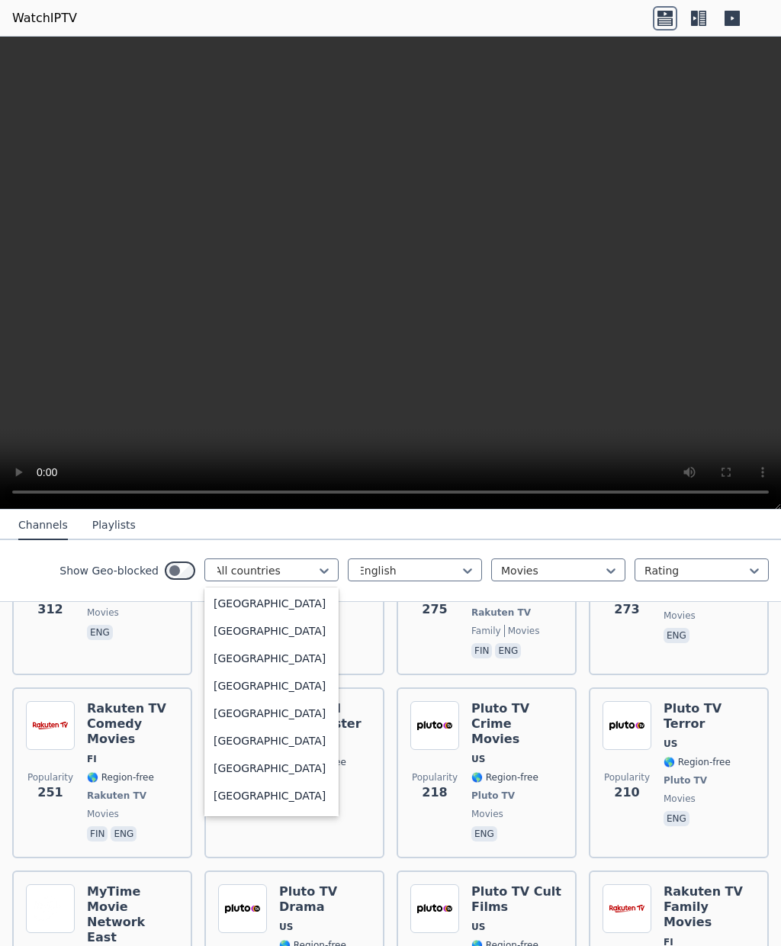
click at [282, 370] on div "Denmark" at bounding box center [271, 355] width 134 height 27
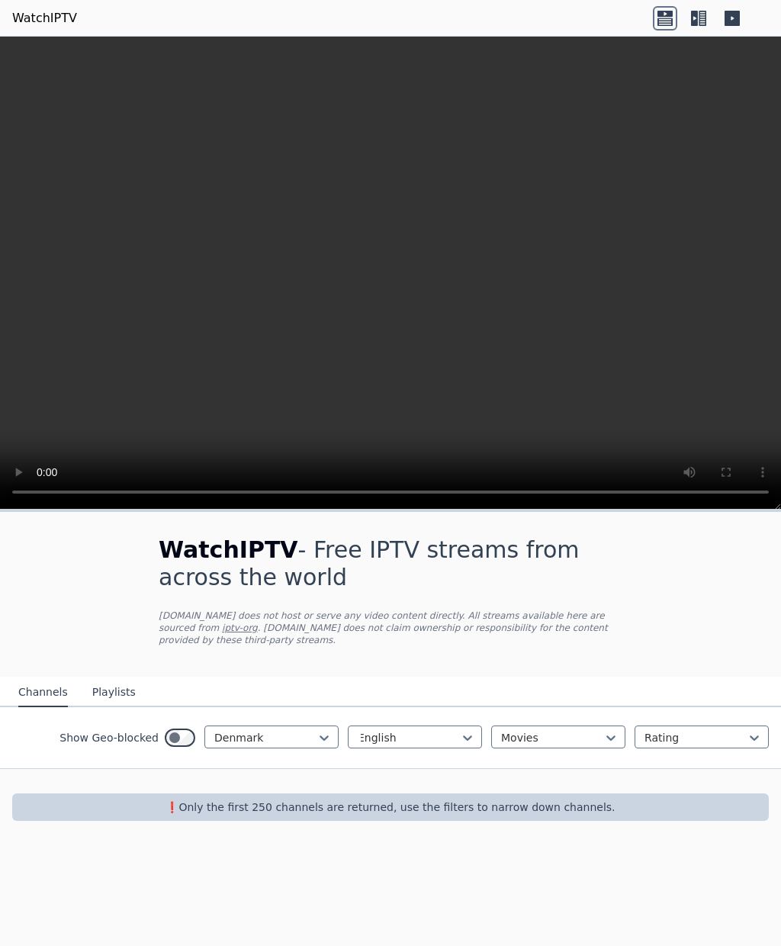
click at [467, 730] on icon at bounding box center [467, 737] width 15 height 15
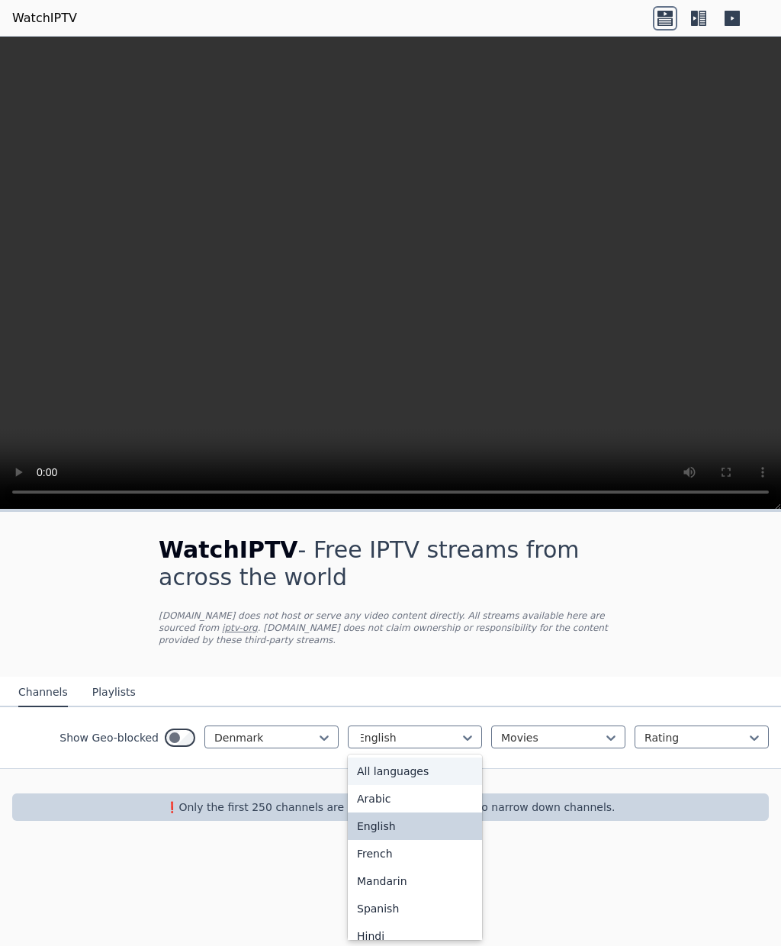
click at [429, 772] on div "All languages" at bounding box center [415, 770] width 134 height 27
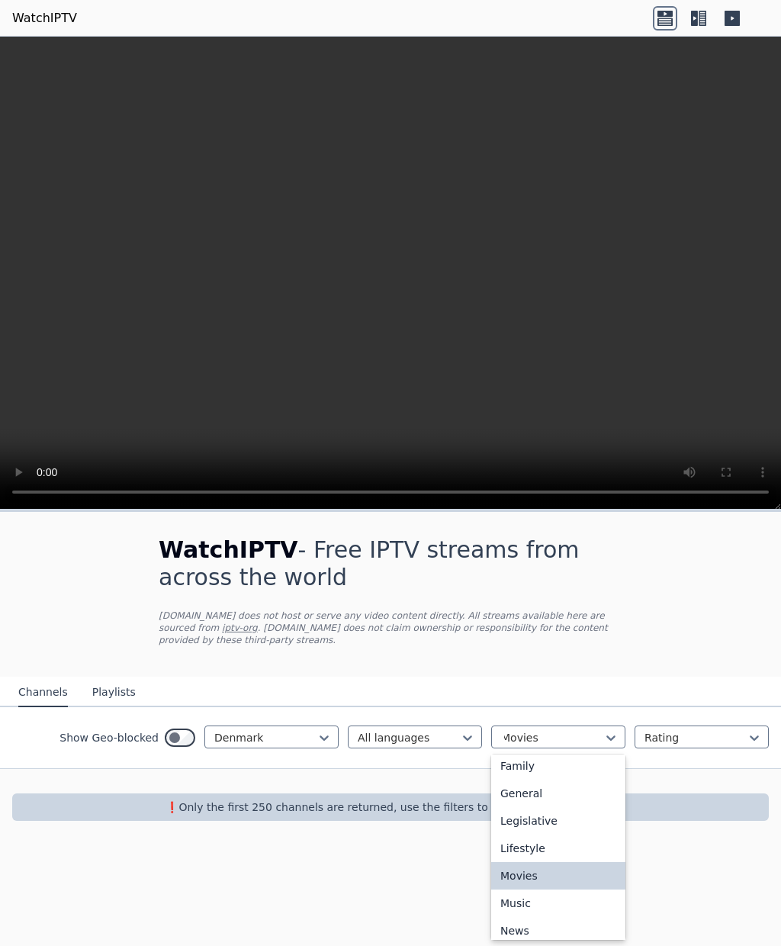
scroll to position [310, 0]
click at [539, 804] on div "General" at bounding box center [558, 790] width 134 height 27
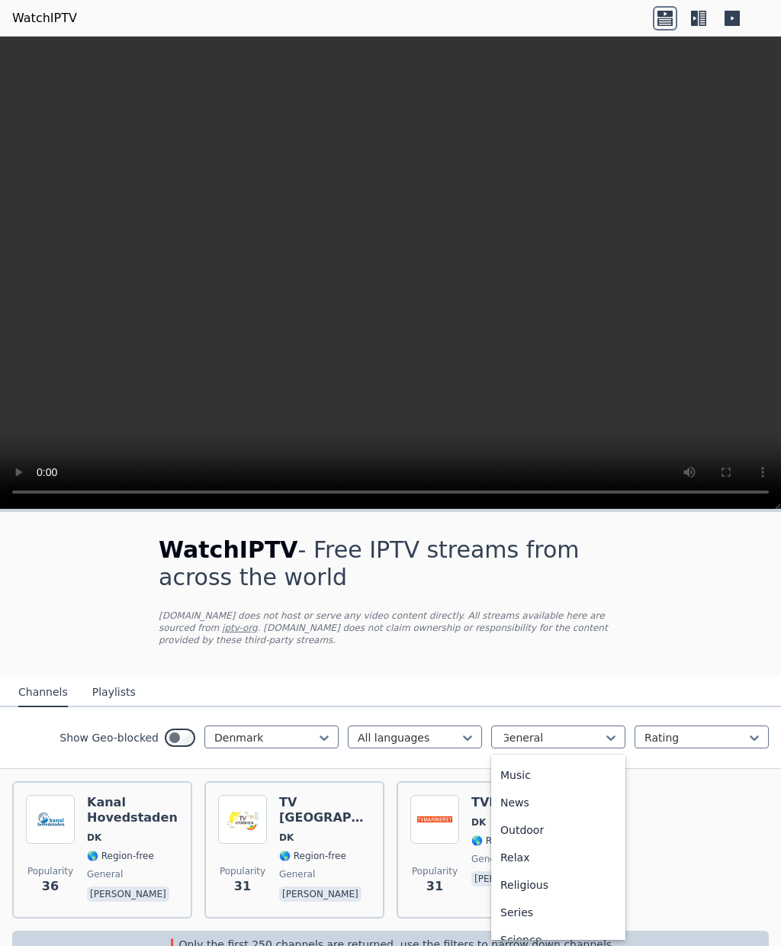
scroll to position [436, 0]
click at [516, 815] on div "News" at bounding box center [558, 801] width 134 height 27
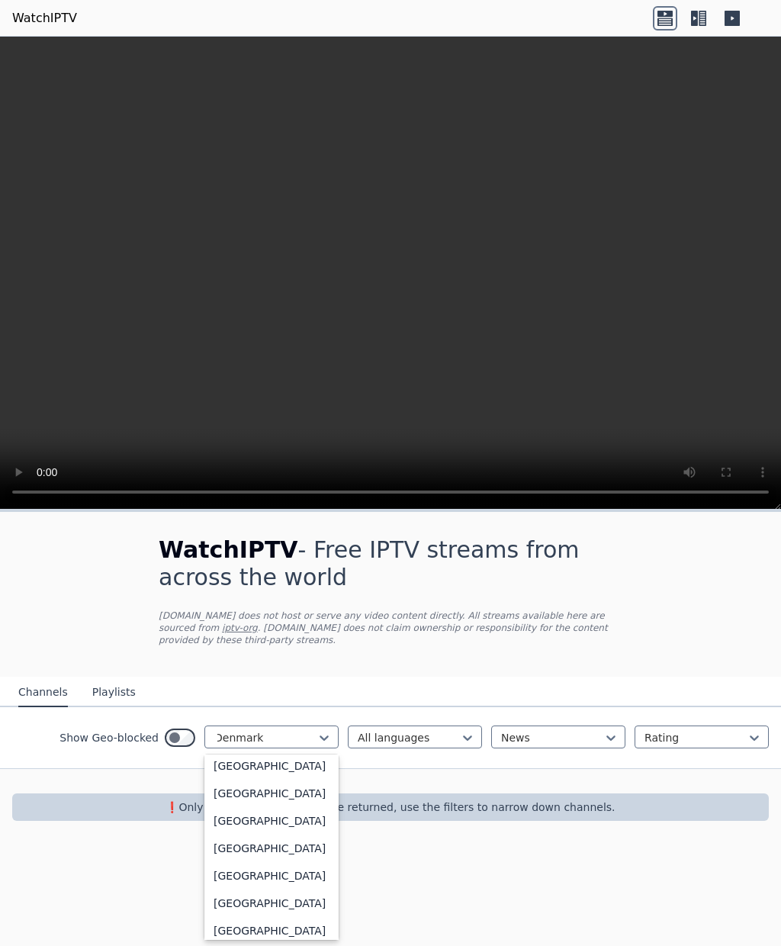
scroll to position [2862, 0]
click at [270, 421] on div "Israel" at bounding box center [271, 406] width 134 height 27
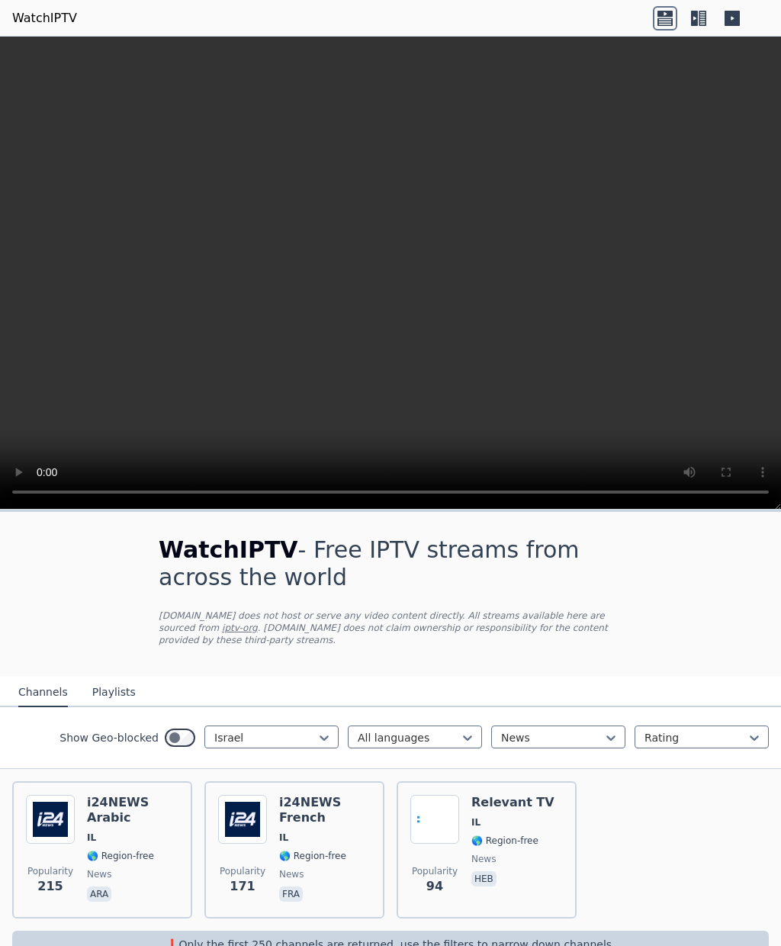
click at [123, 837] on span "IL" at bounding box center [133, 837] width 92 height 12
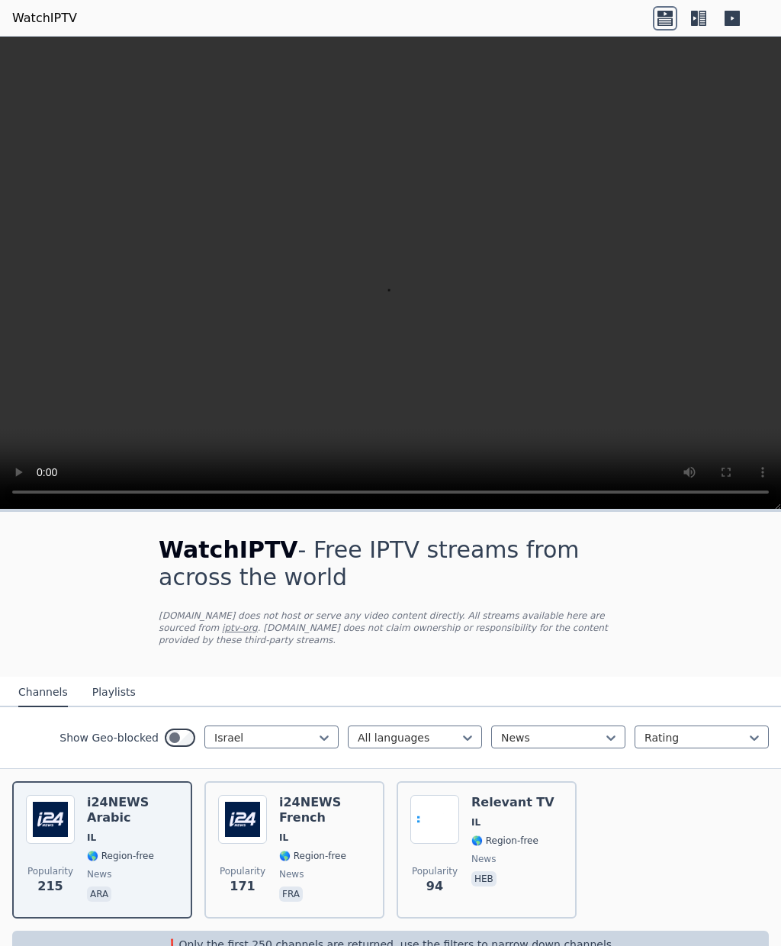
click at [482, 845] on span "🌎 Region-free" at bounding box center [504, 840] width 67 height 12
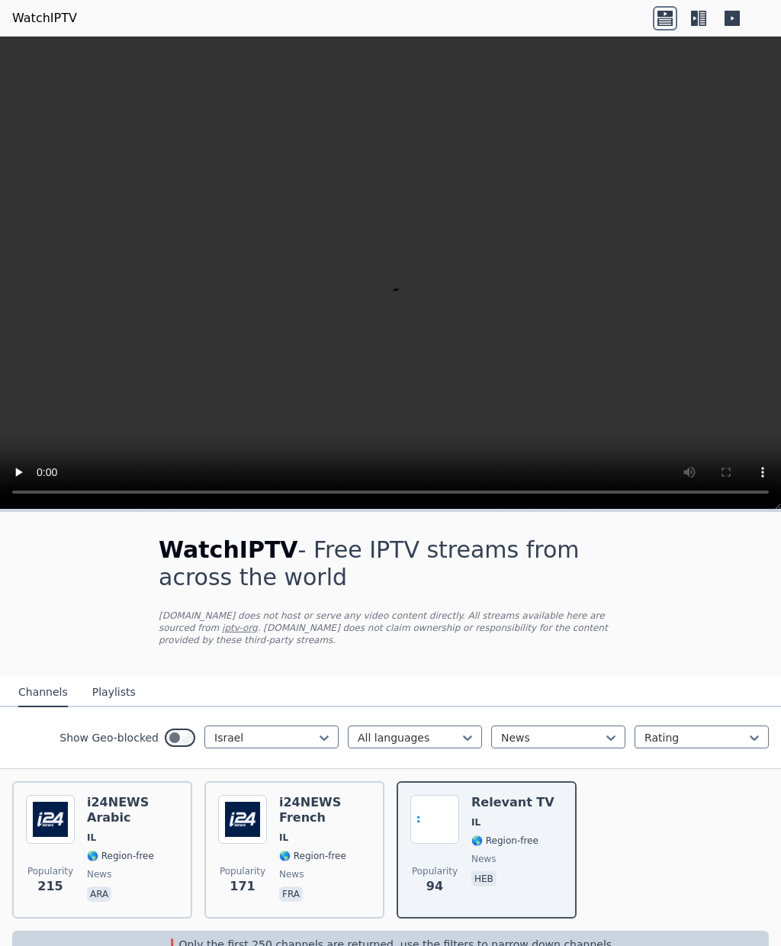
click at [314, 849] on span "🌎 Region-free" at bounding box center [312, 855] width 67 height 12
